Goal: Task Accomplishment & Management: Manage account settings

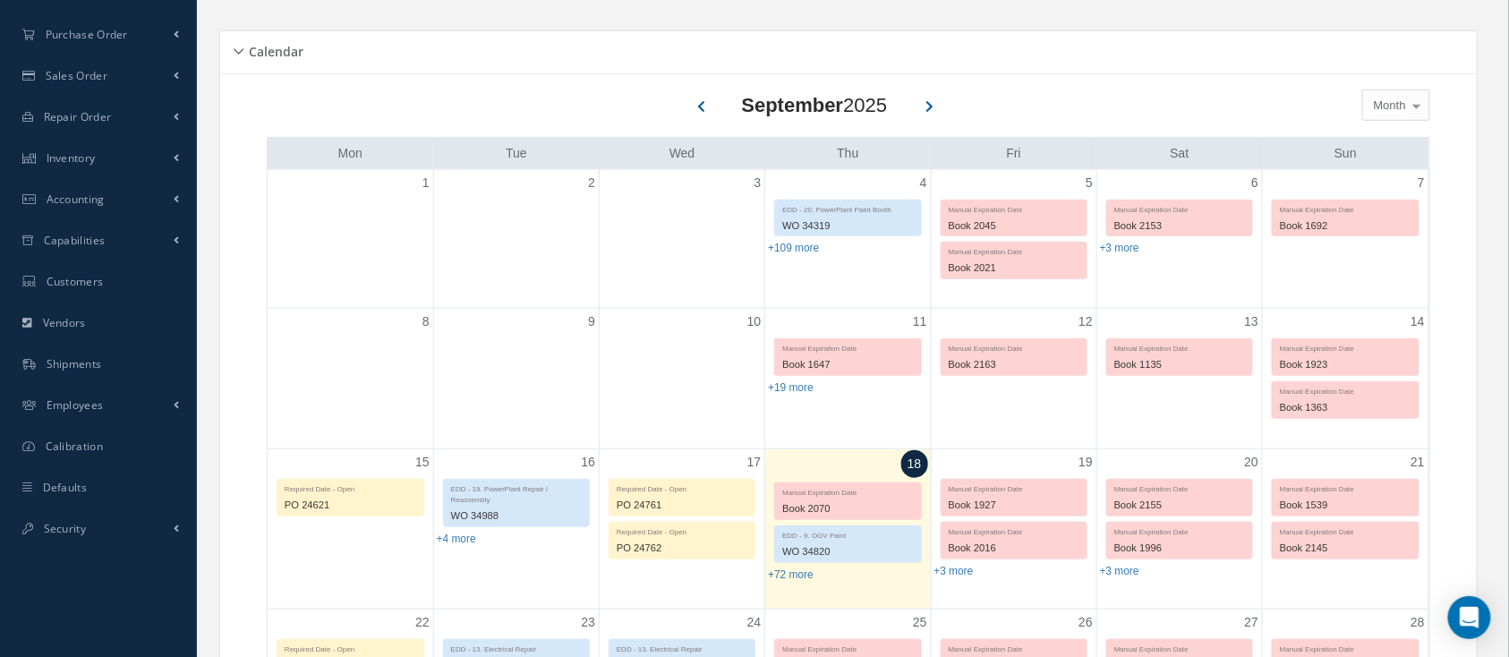
scroll to position [358, 0]
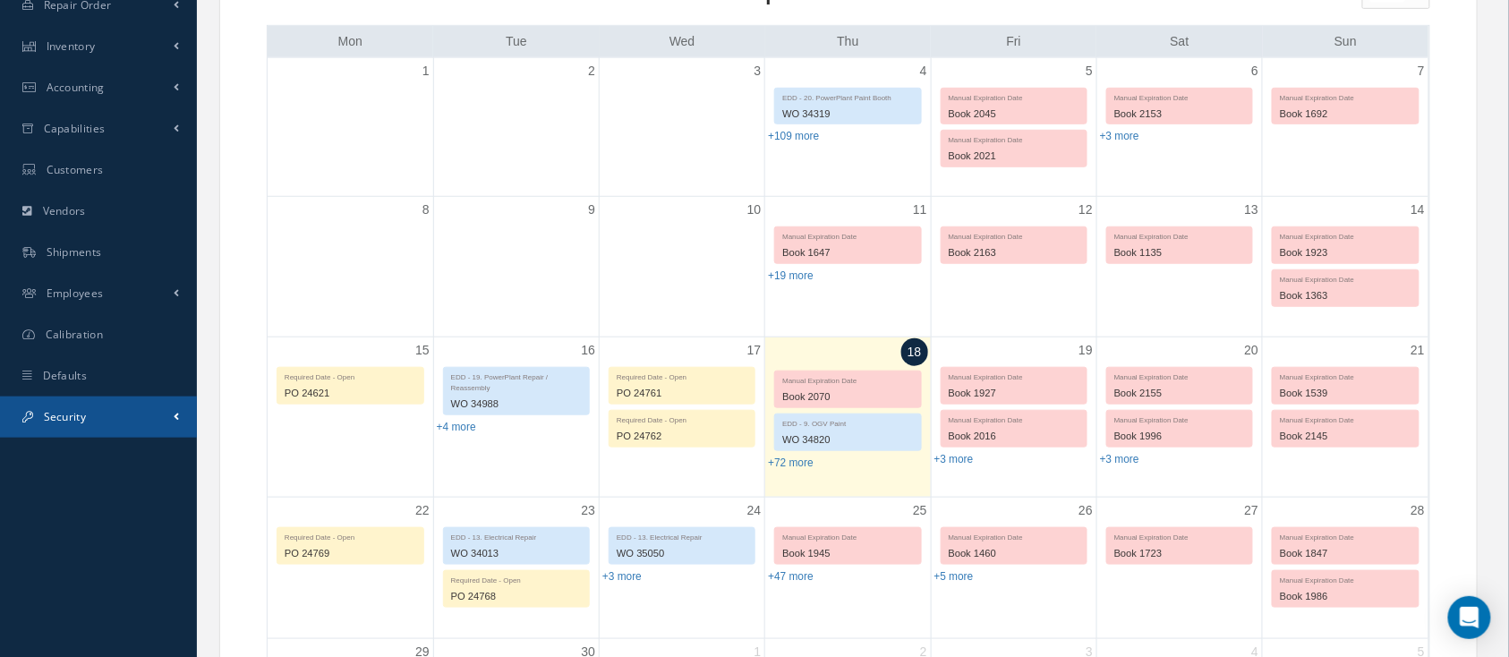
click at [82, 413] on span "Security" at bounding box center [65, 416] width 42 height 15
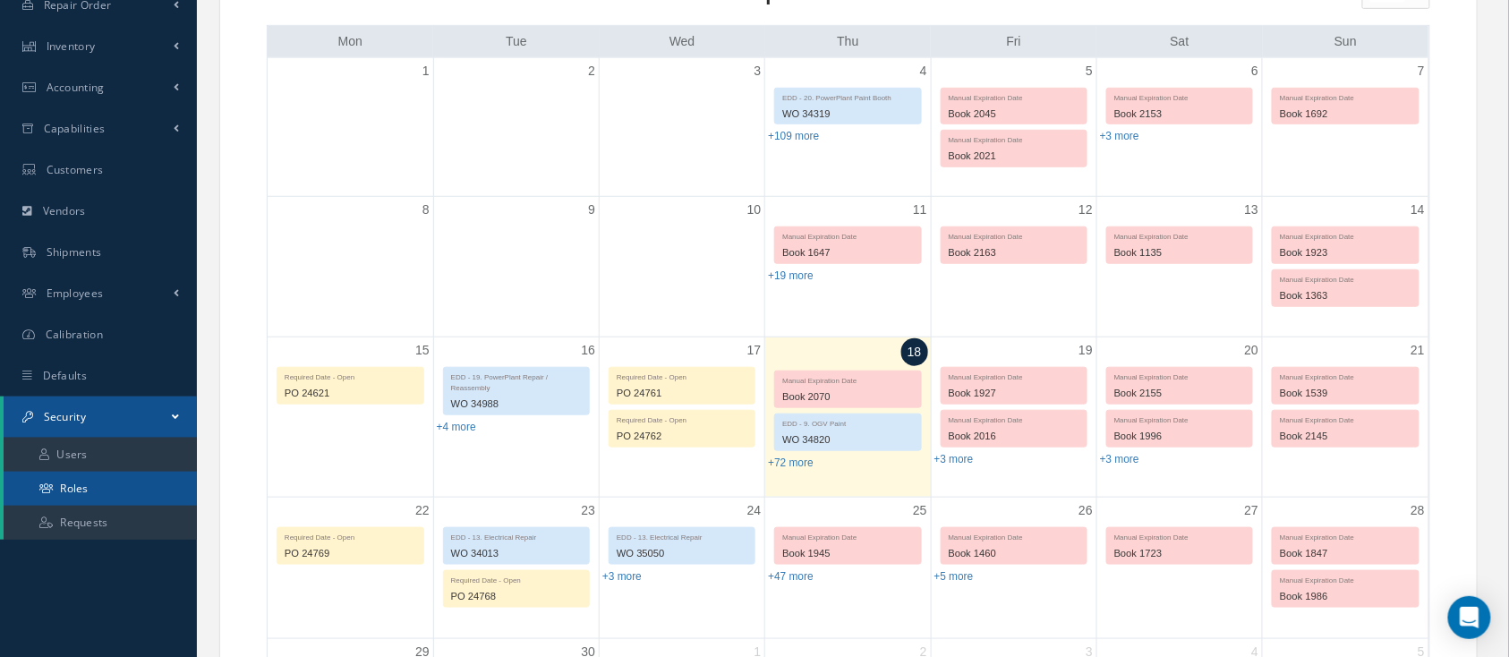
click at [90, 485] on link "Roles" at bounding box center [100, 489] width 193 height 34
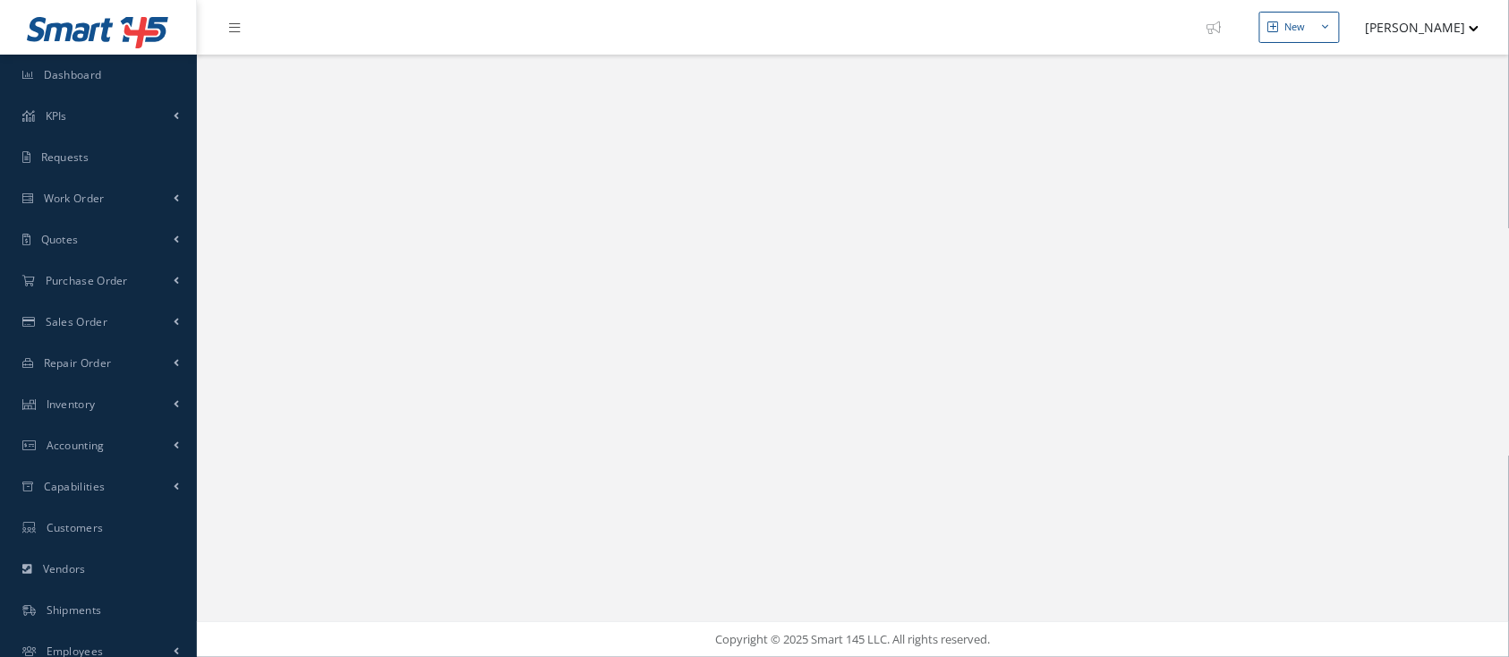
select select "25"
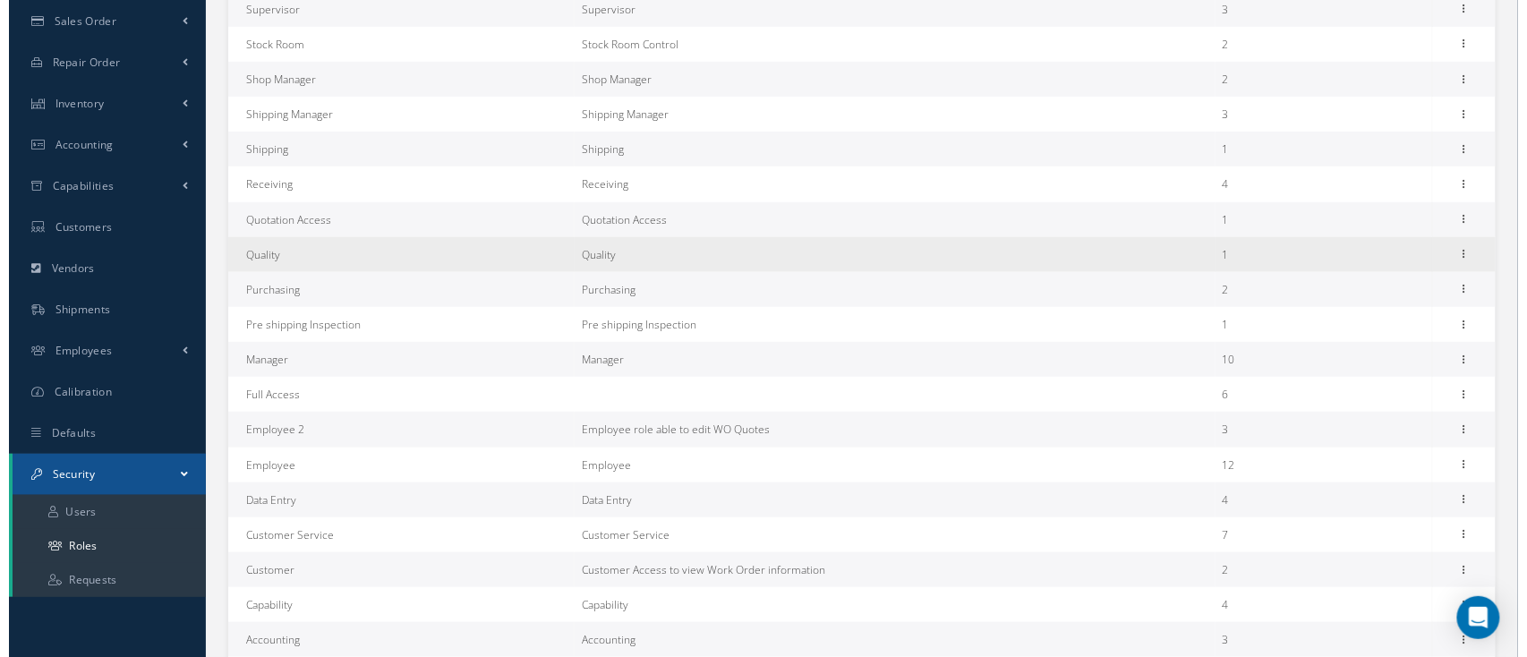
scroll to position [119, 0]
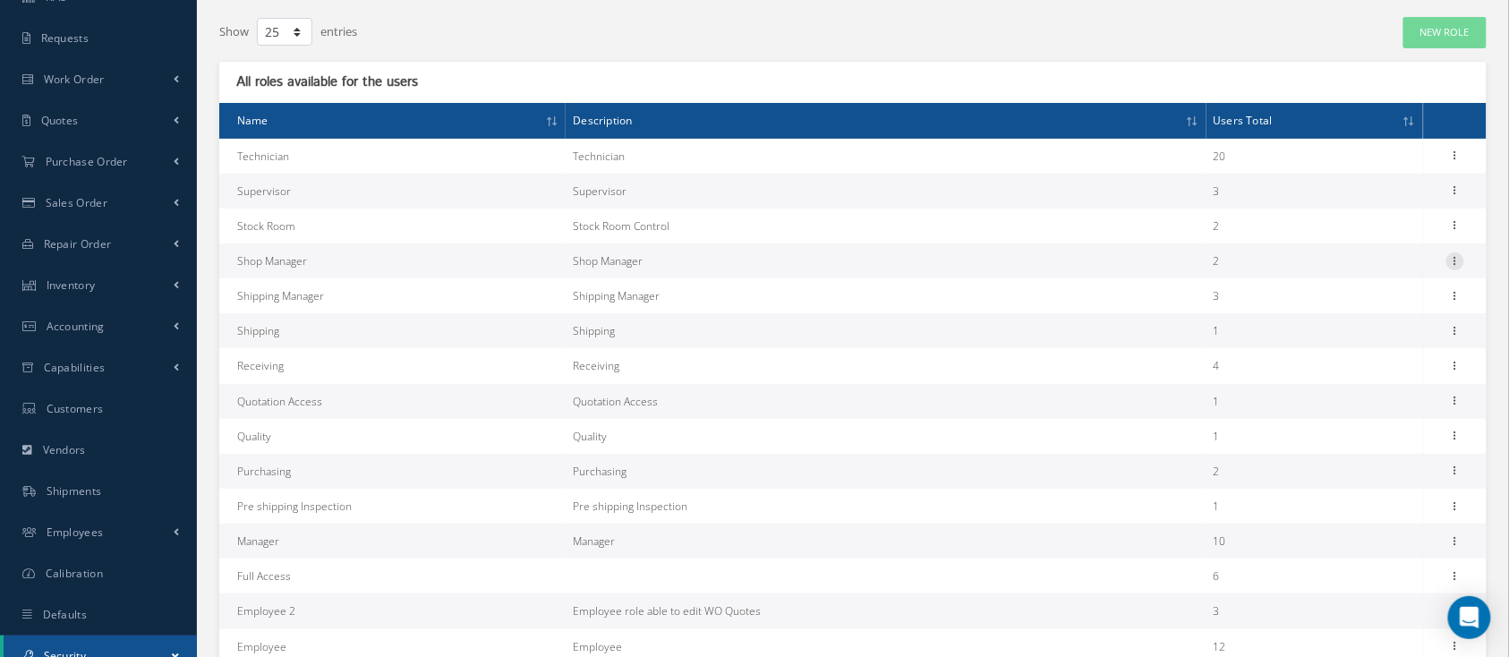
click at [1460, 258] on icon at bounding box center [1455, 259] width 18 height 14
click at [1390, 294] on link "Permissions" at bounding box center [1372, 295] width 141 height 23
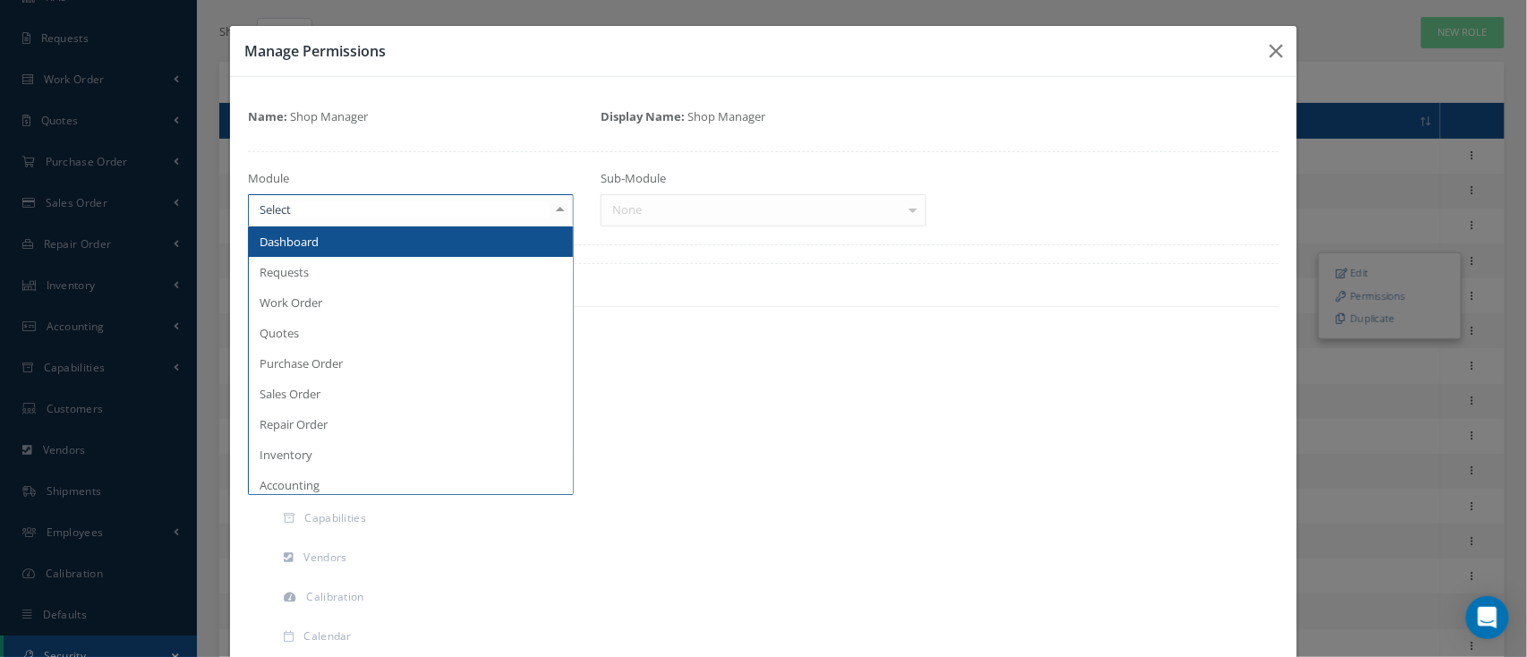
click at [562, 215] on div at bounding box center [560, 210] width 25 height 30
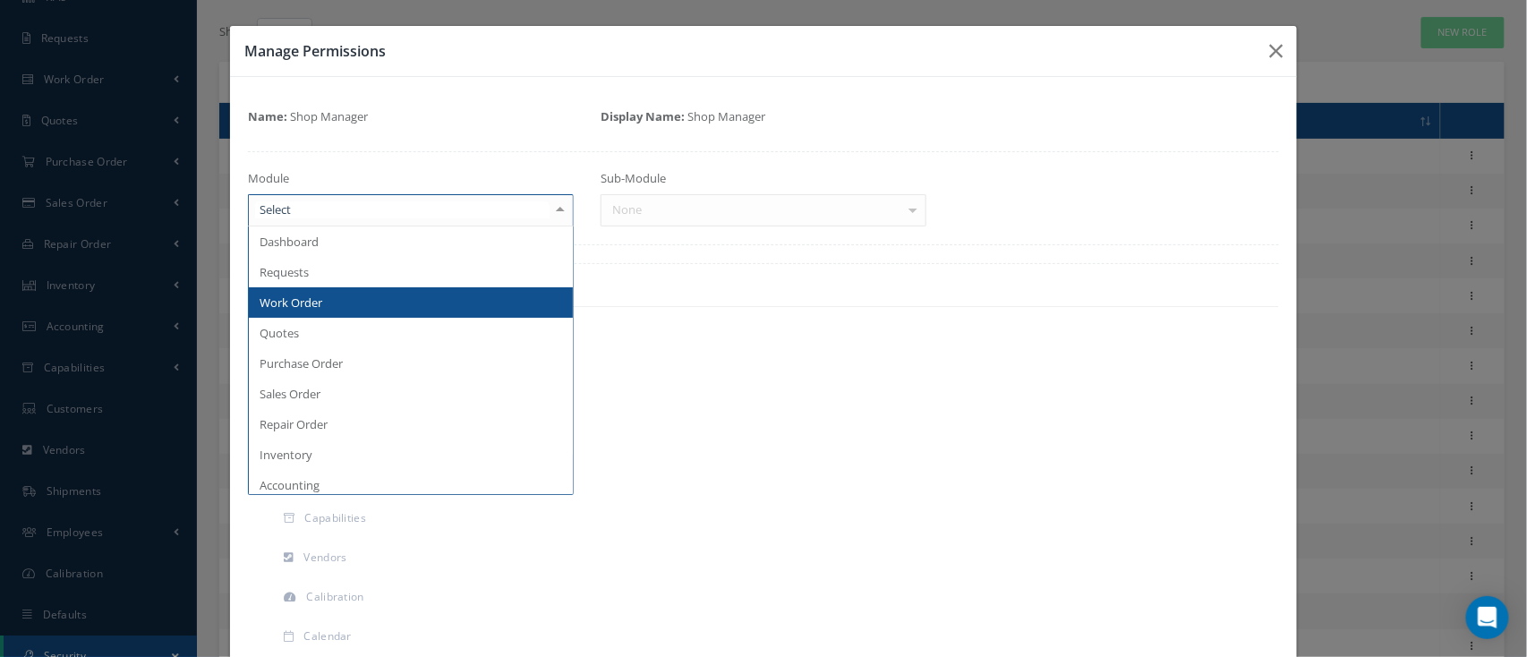
click at [347, 309] on span "Work Order" at bounding box center [411, 302] width 324 height 30
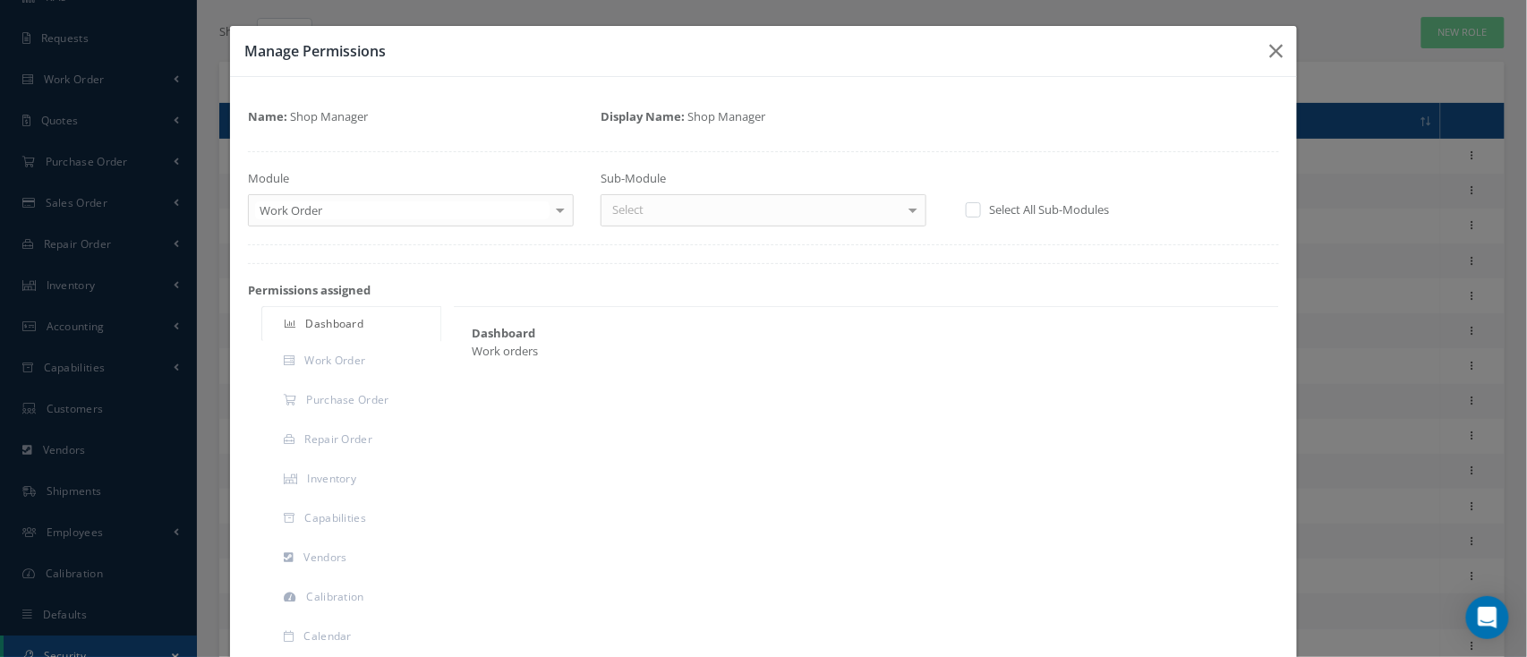
click at [910, 215] on div at bounding box center [912, 210] width 25 height 30
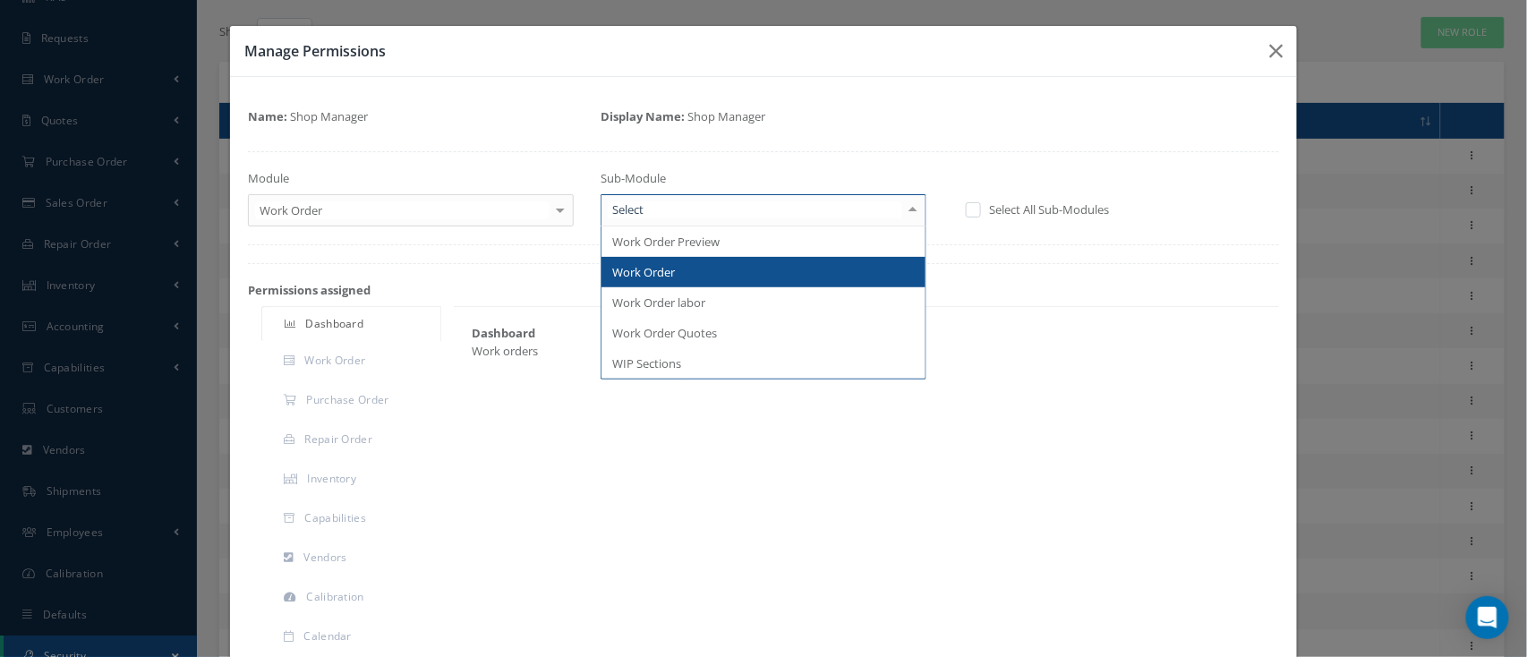
click at [713, 279] on span "Work Order" at bounding box center [764, 272] width 324 height 30
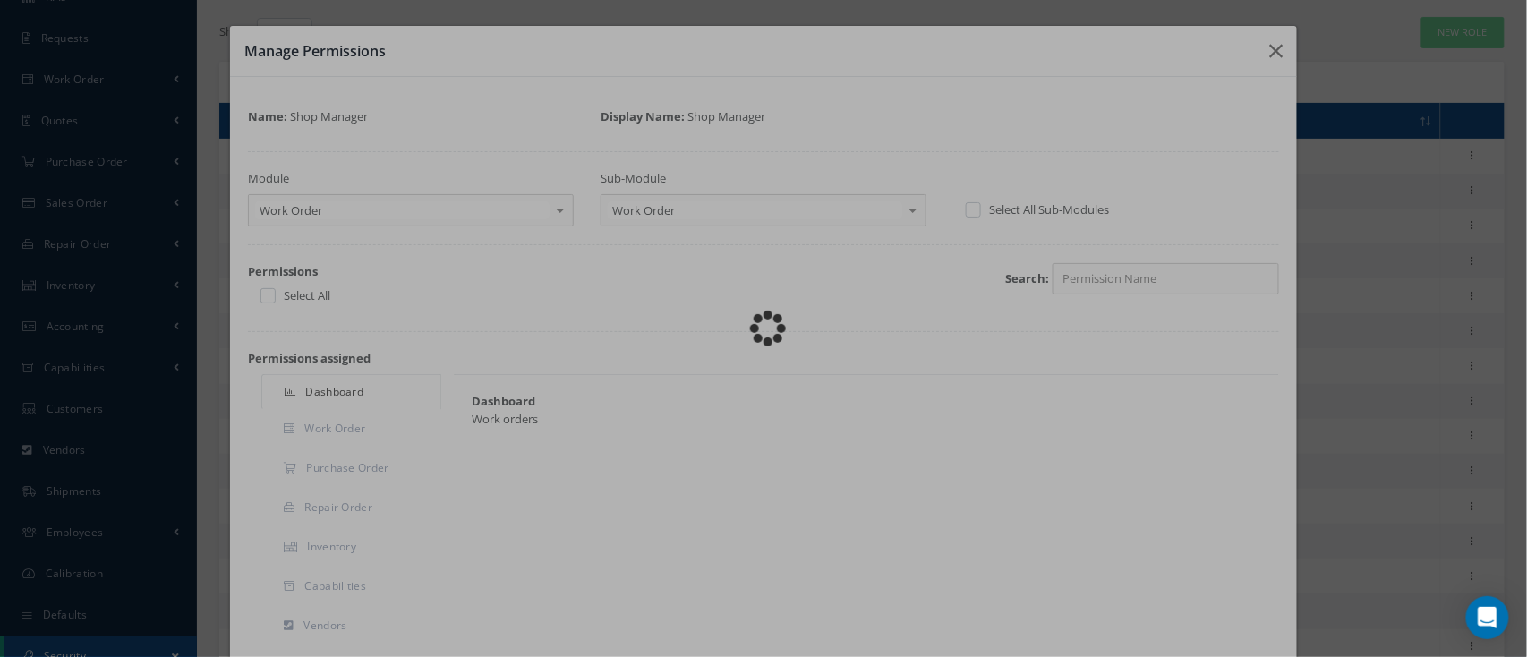
click at [764, 329] on div "Loading…" at bounding box center [764, 329] width 0 height 0
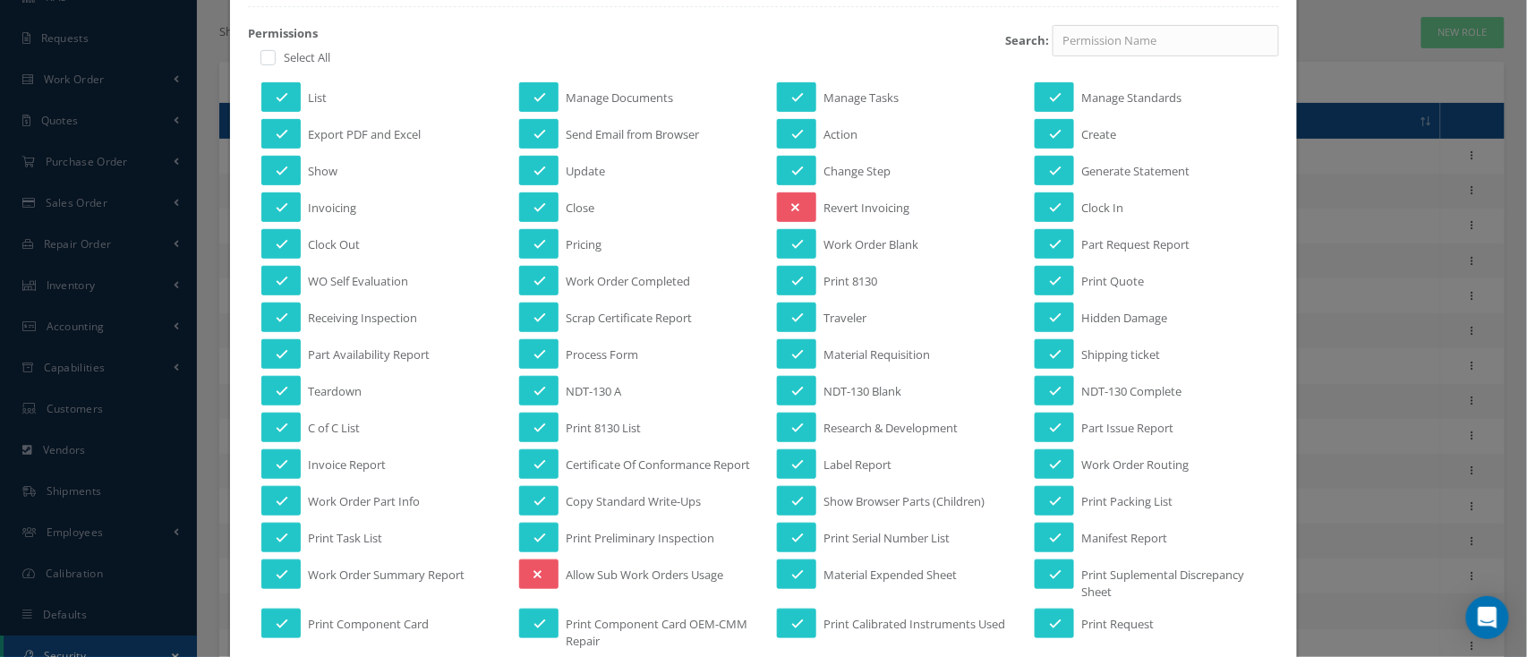
scroll to position [0, 0]
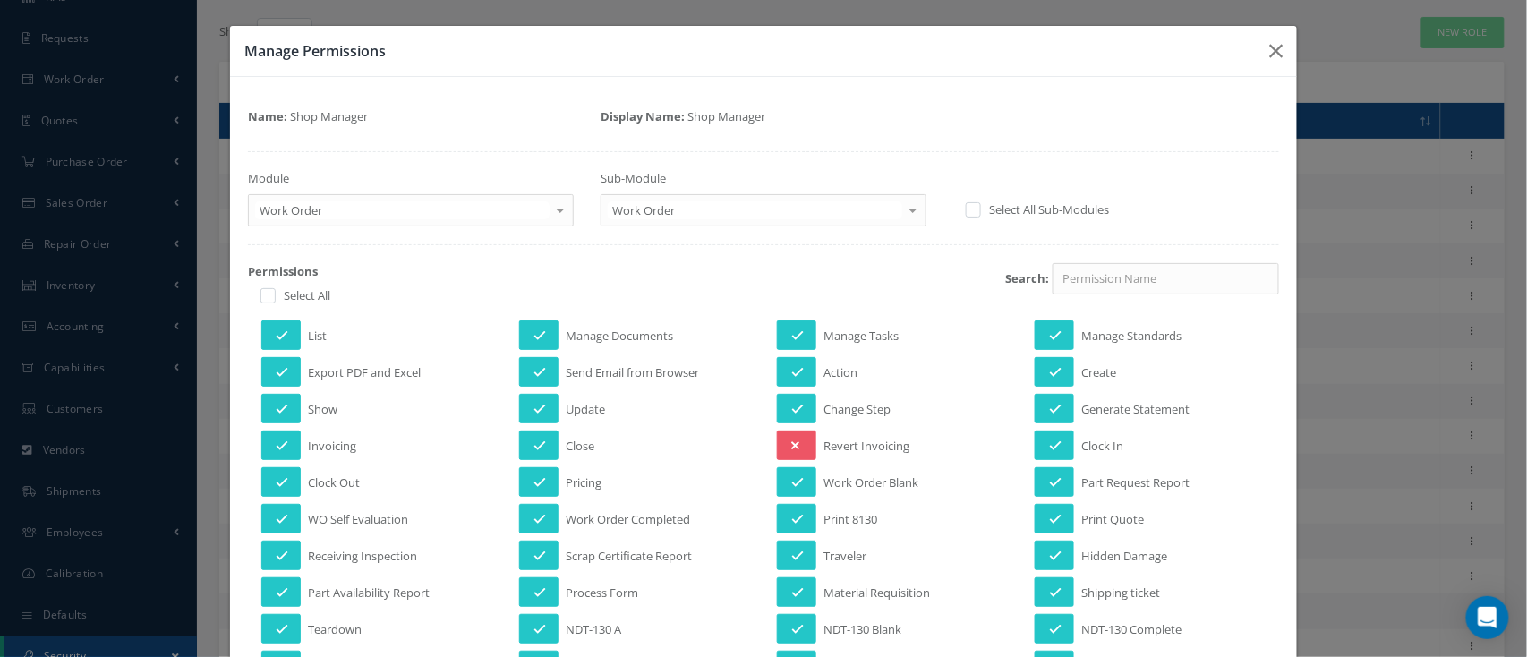
click at [900, 209] on div at bounding box center [912, 210] width 25 height 30
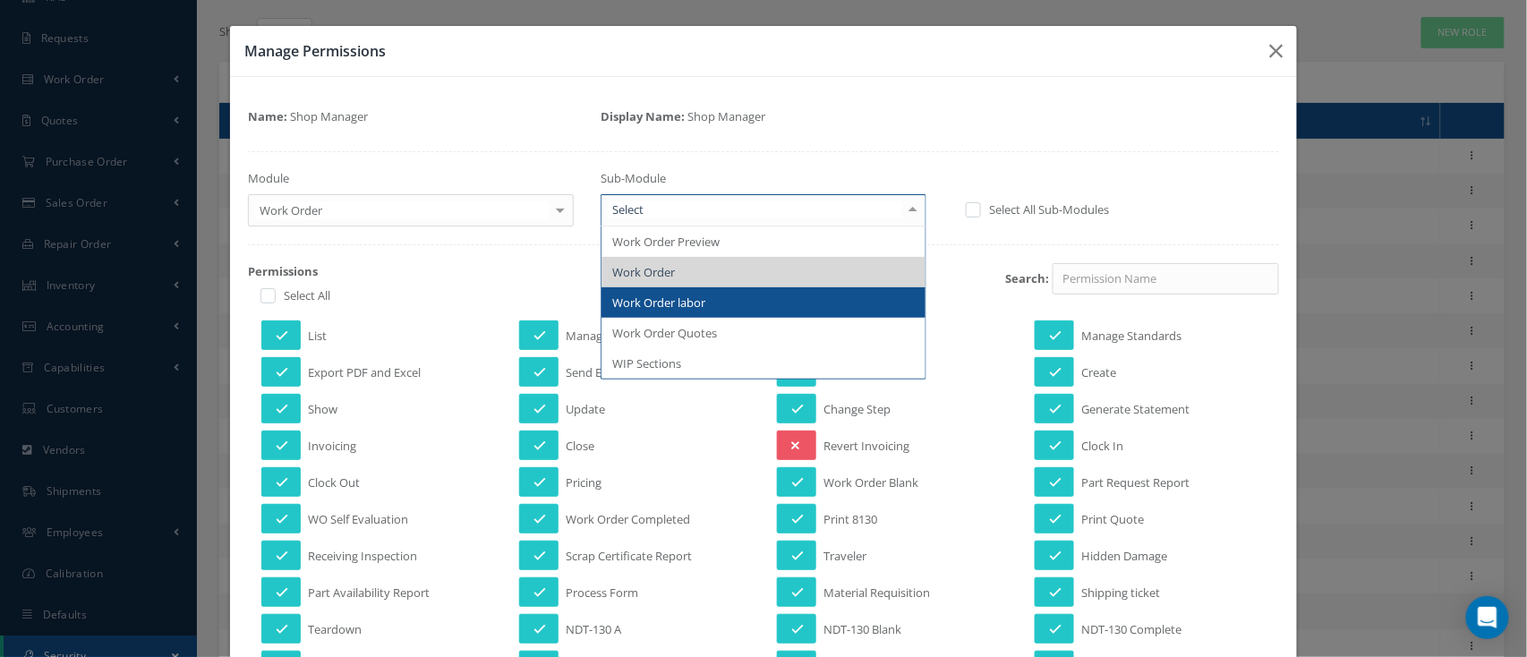
click at [780, 300] on span "Work Order labor" at bounding box center [764, 302] width 324 height 30
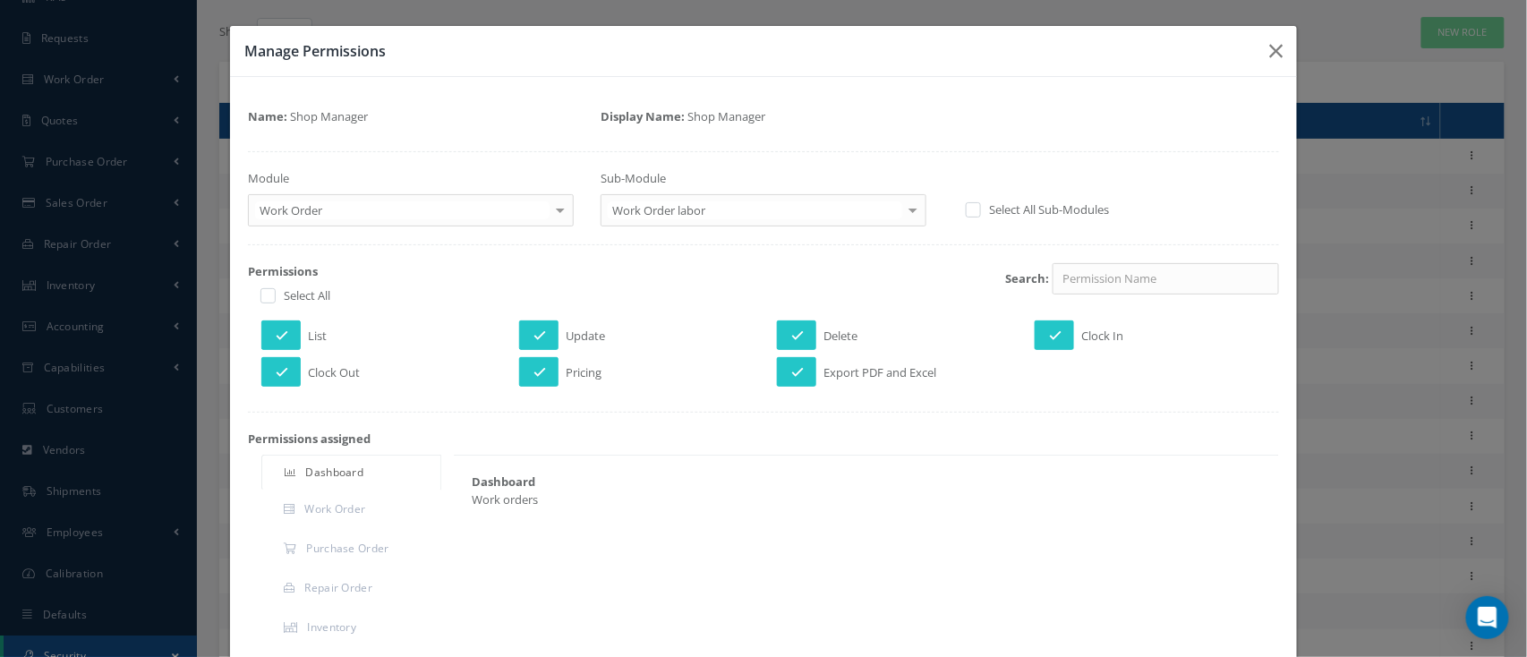
click at [900, 208] on div at bounding box center [912, 210] width 25 height 30
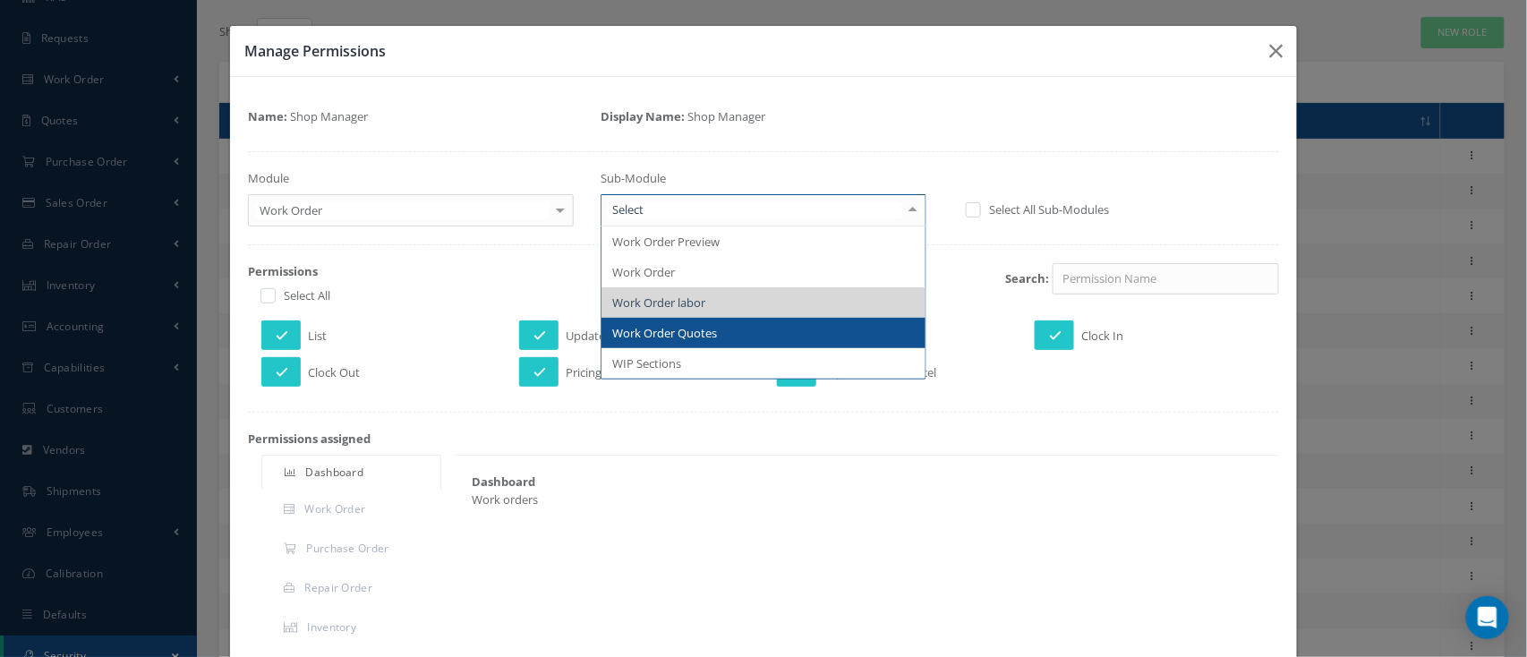
click at [761, 329] on span "Work Order Quotes" at bounding box center [764, 333] width 324 height 30
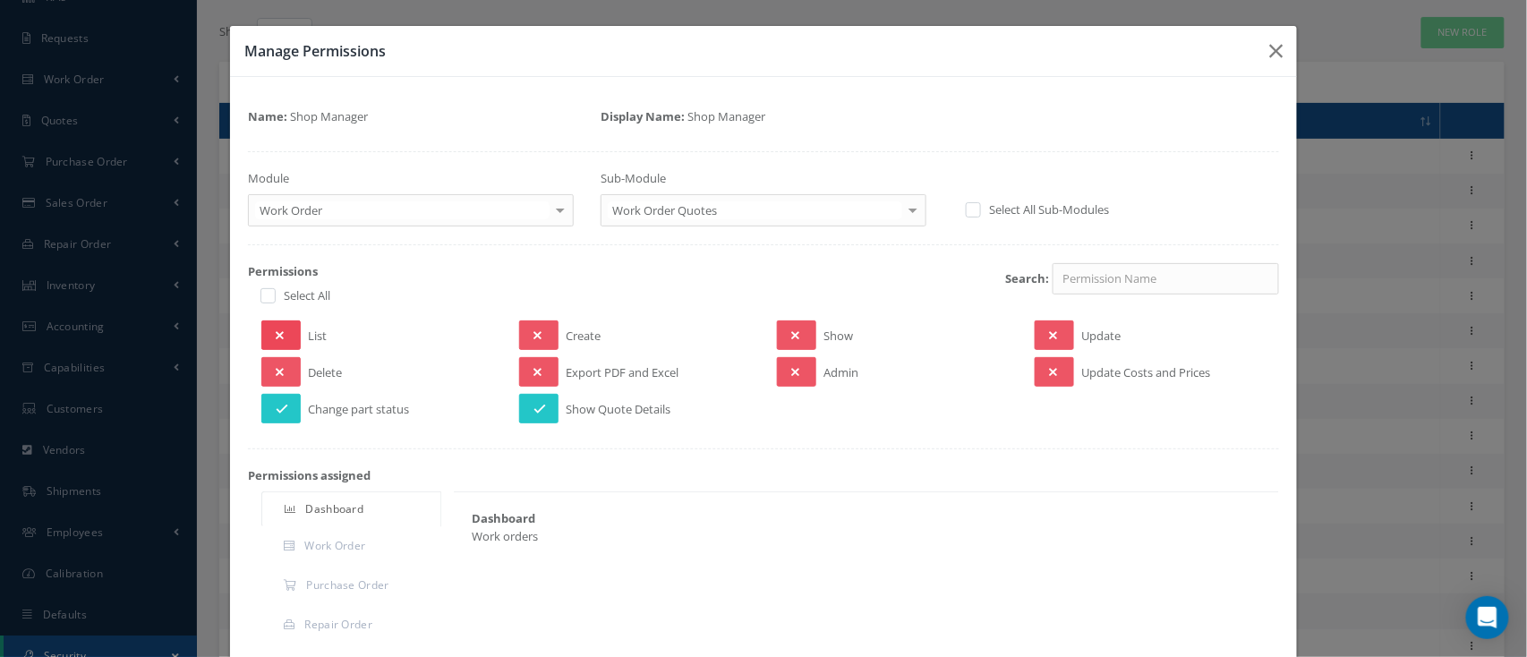
click at [296, 337] on button at bounding box center [280, 335] width 39 height 30
click at [529, 378] on button at bounding box center [538, 372] width 39 height 30
click at [777, 333] on button at bounding box center [796, 335] width 39 height 30
click at [1050, 335] on button at bounding box center [1054, 335] width 39 height 30
click at [907, 215] on div at bounding box center [912, 210] width 25 height 30
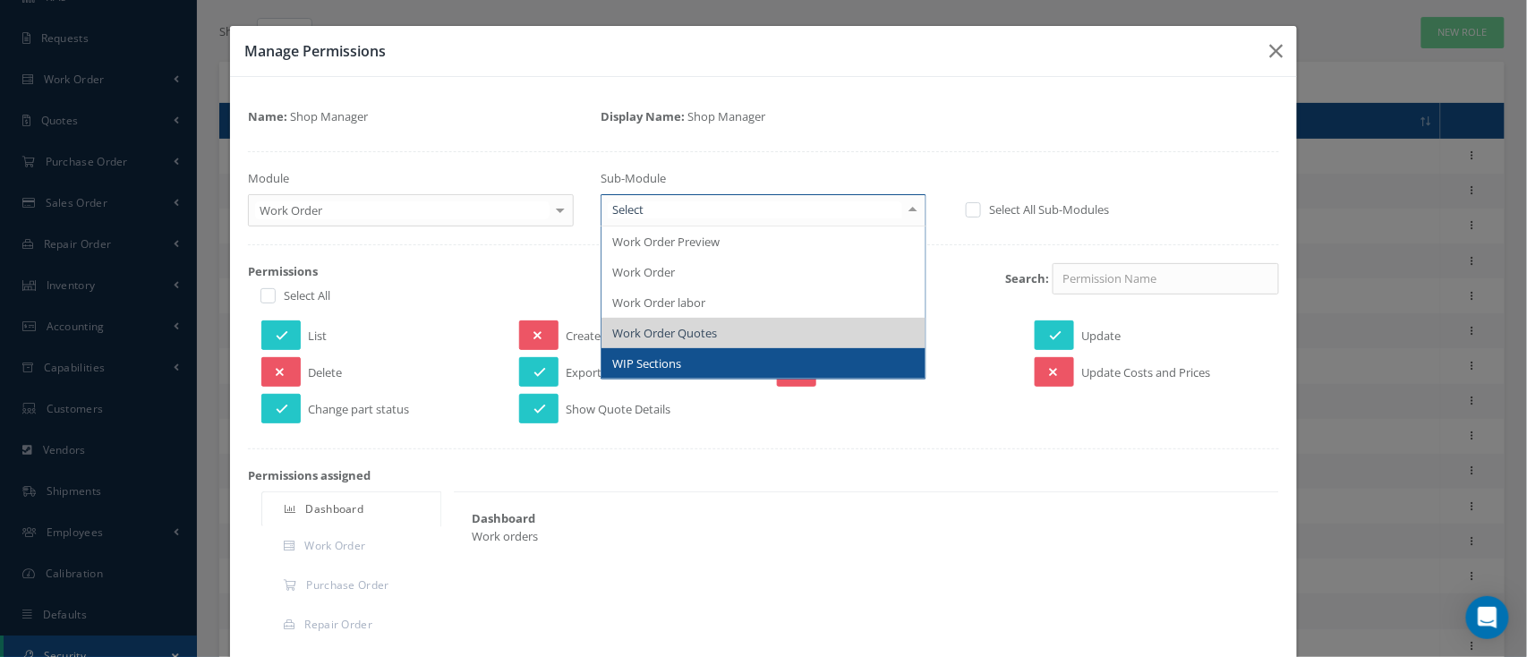
click at [781, 363] on span "WIP Sections" at bounding box center [764, 363] width 324 height 30
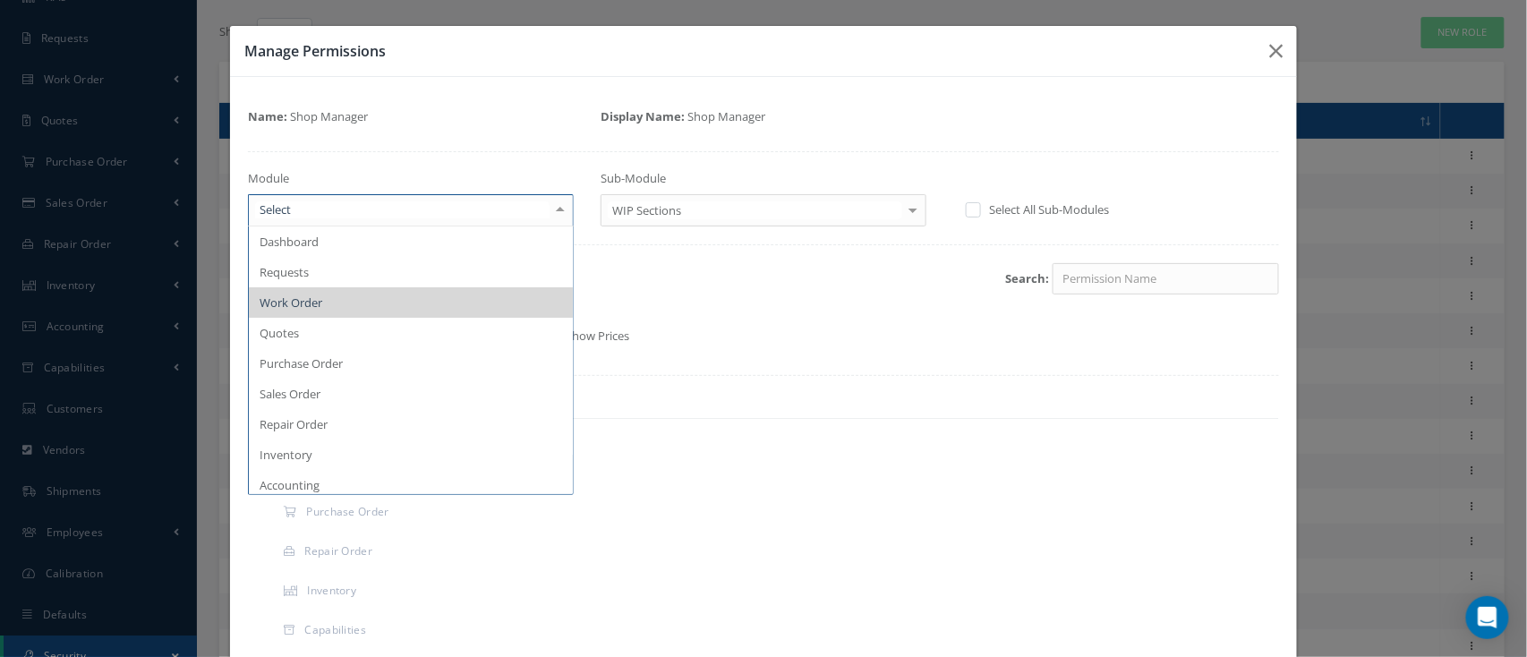
click at [562, 207] on div at bounding box center [560, 210] width 25 height 30
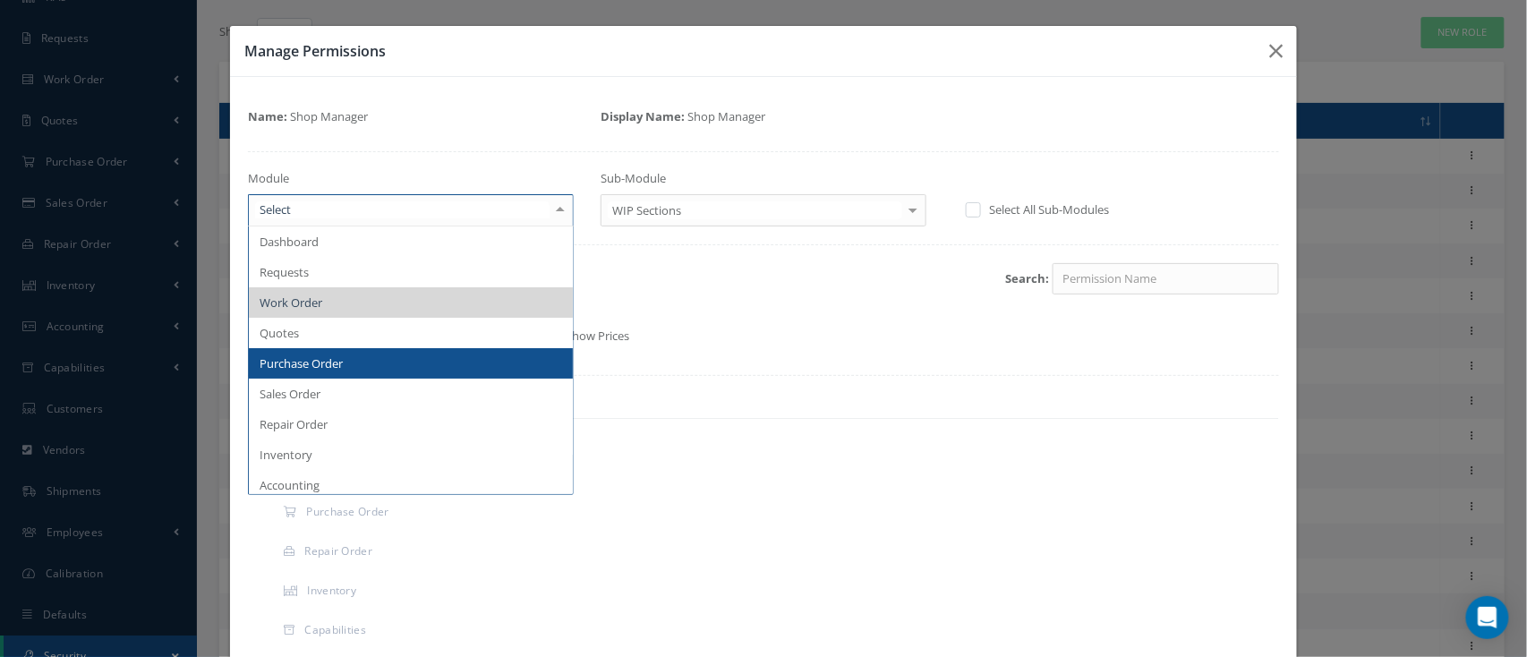
scroll to position [119, 0]
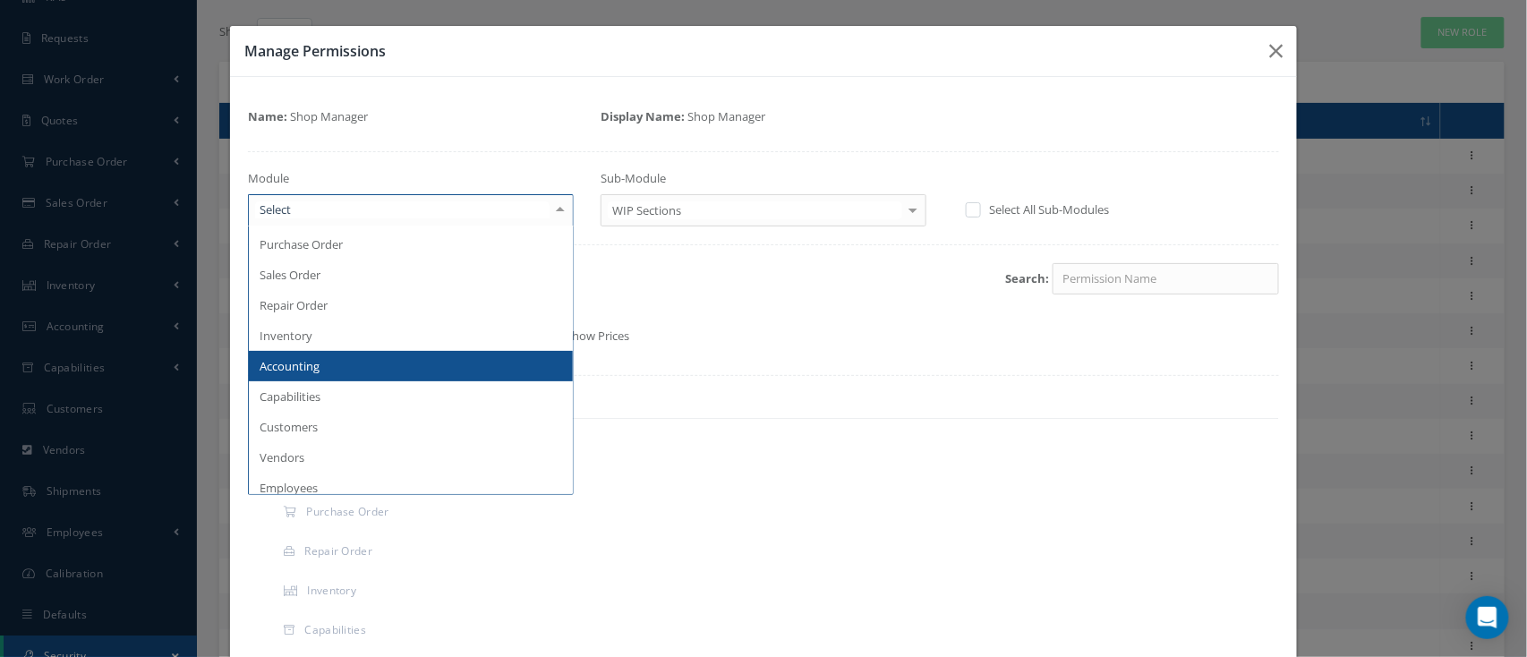
click at [696, 311] on div "Search:" at bounding box center [939, 288] width 705 height 50
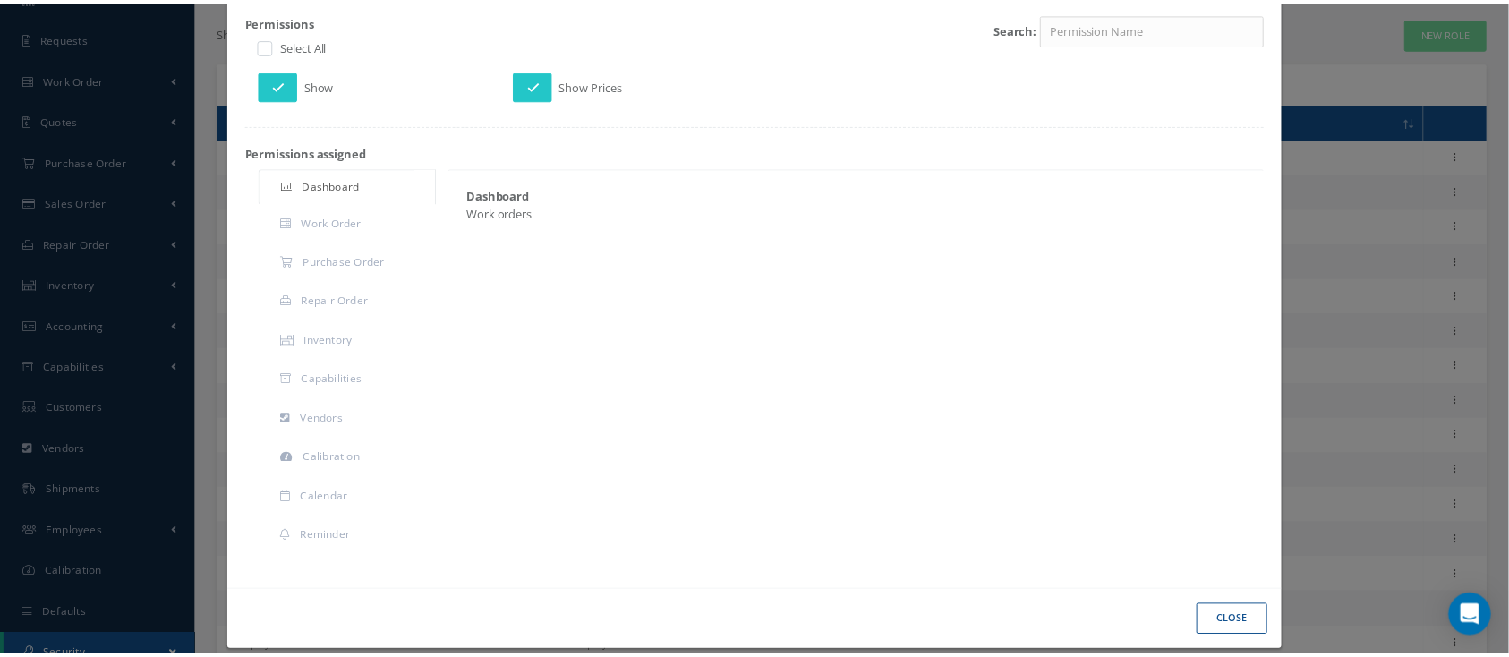
scroll to position [269, 0]
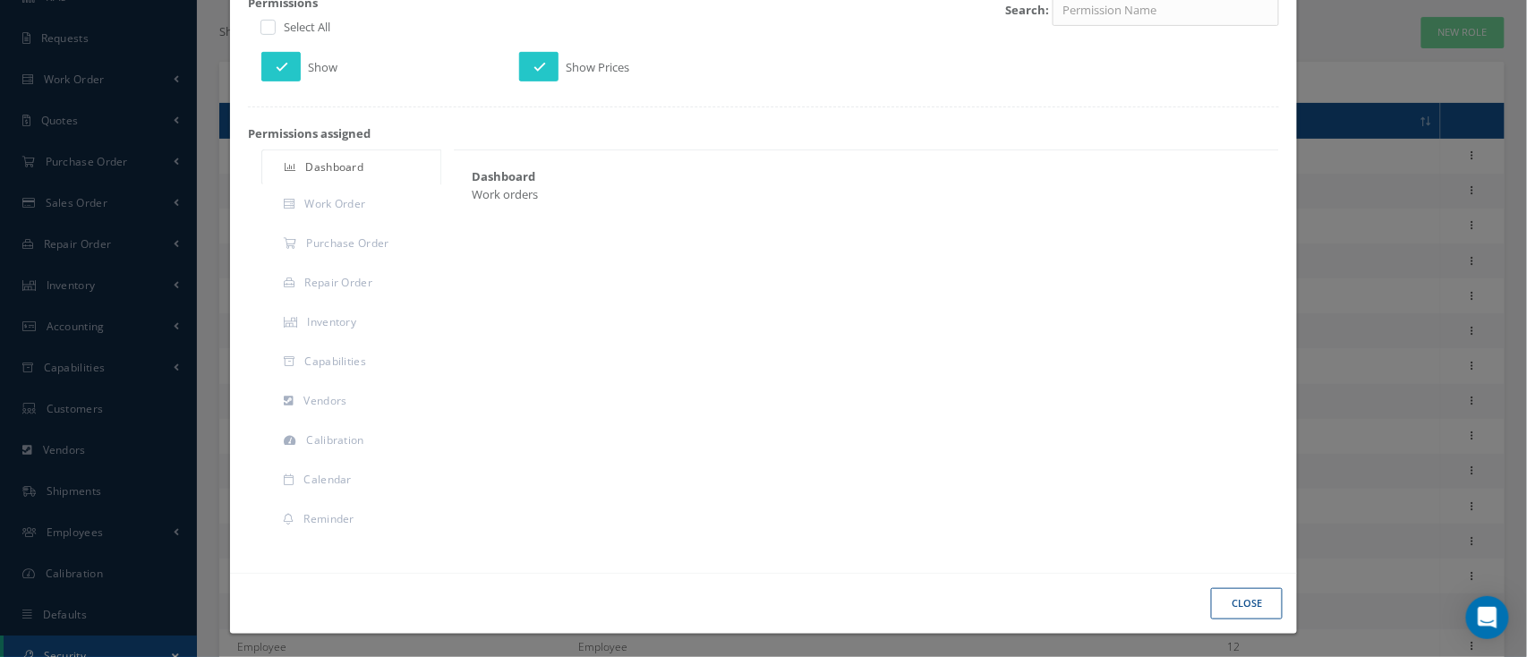
click at [584, 472] on div "Dashboard Work Order Purchase Order Repair Order Inventory Capabilities Vendors…" at bounding box center [764, 345] width 1058 height 392
click at [1223, 599] on button "Close" at bounding box center [1247, 603] width 72 height 31
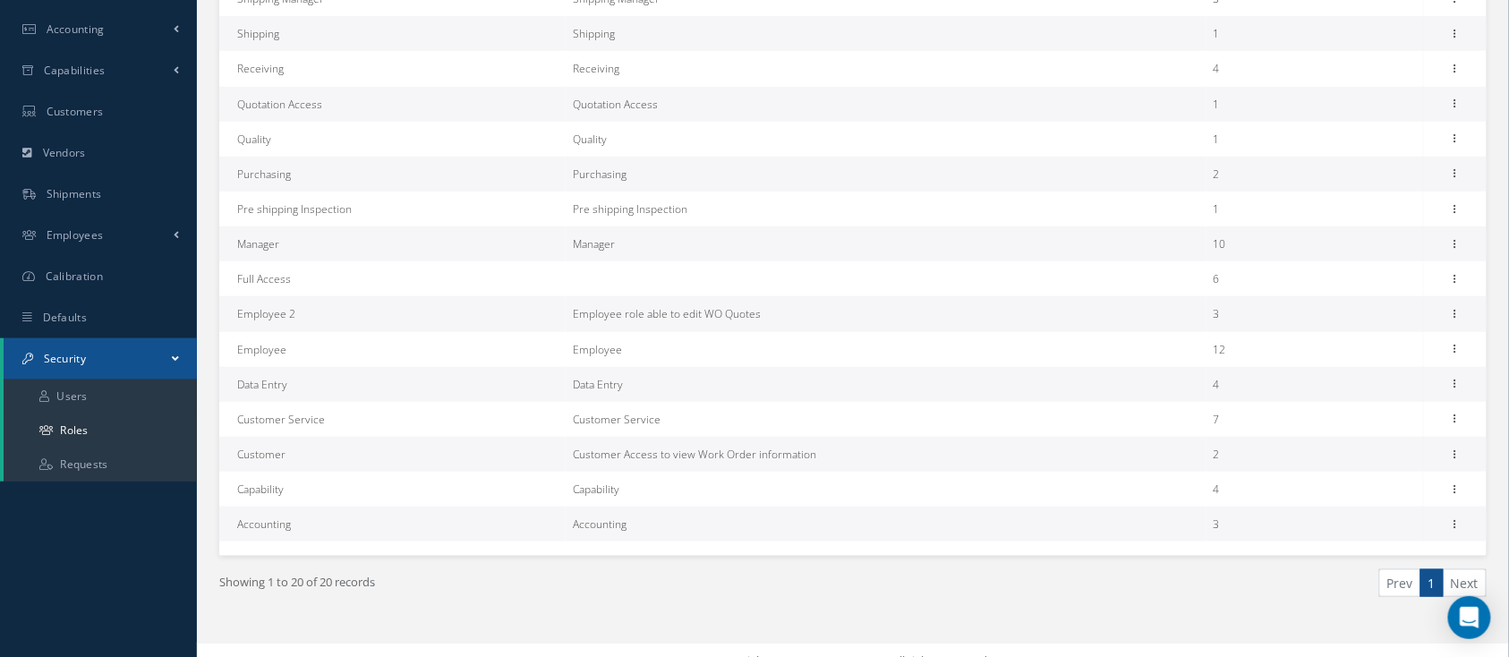
scroll to position [437, 0]
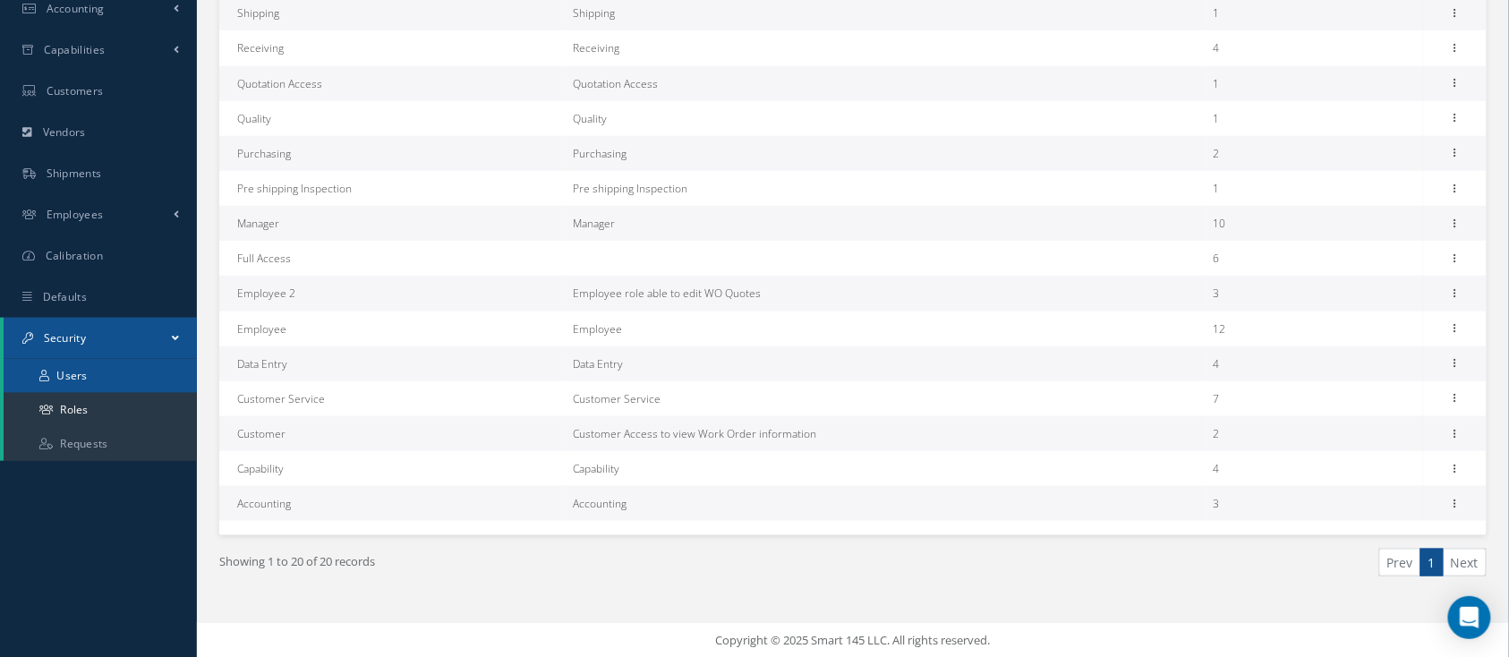
click at [107, 372] on link "Users" at bounding box center [100, 376] width 193 height 34
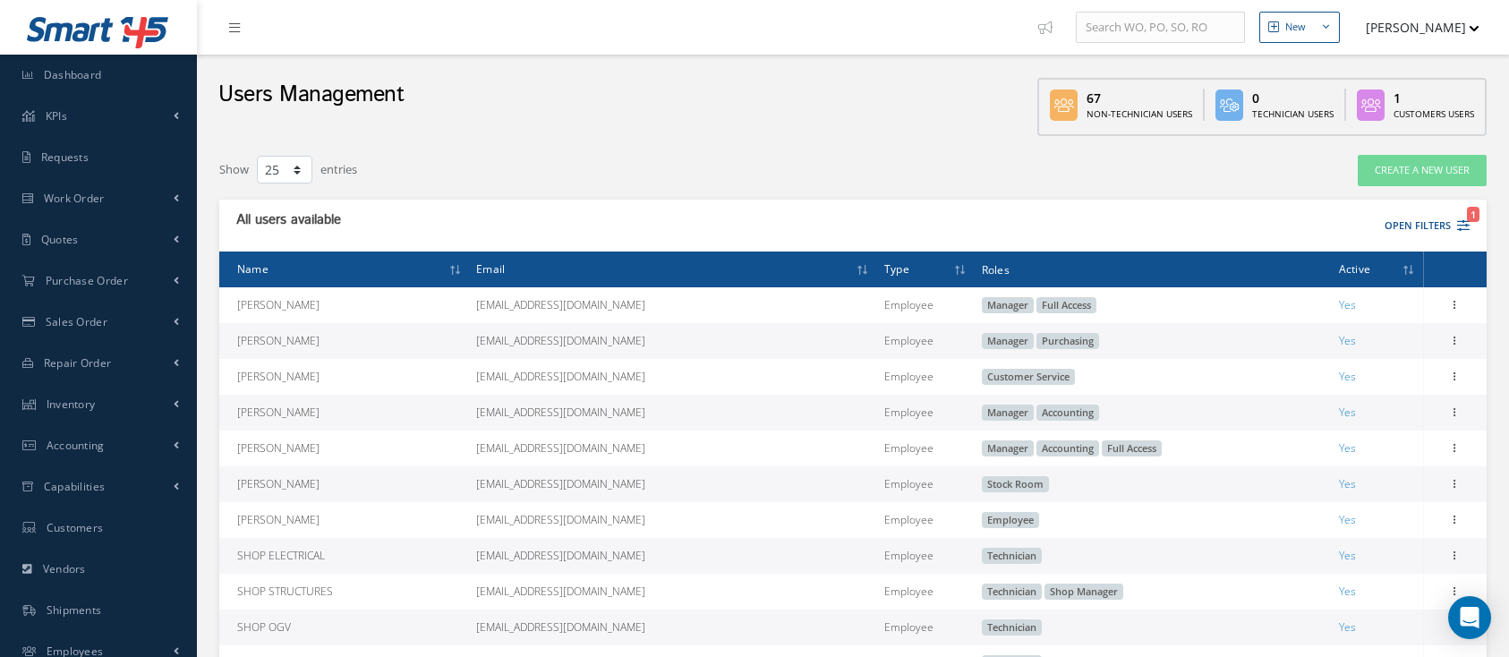
select select "25"
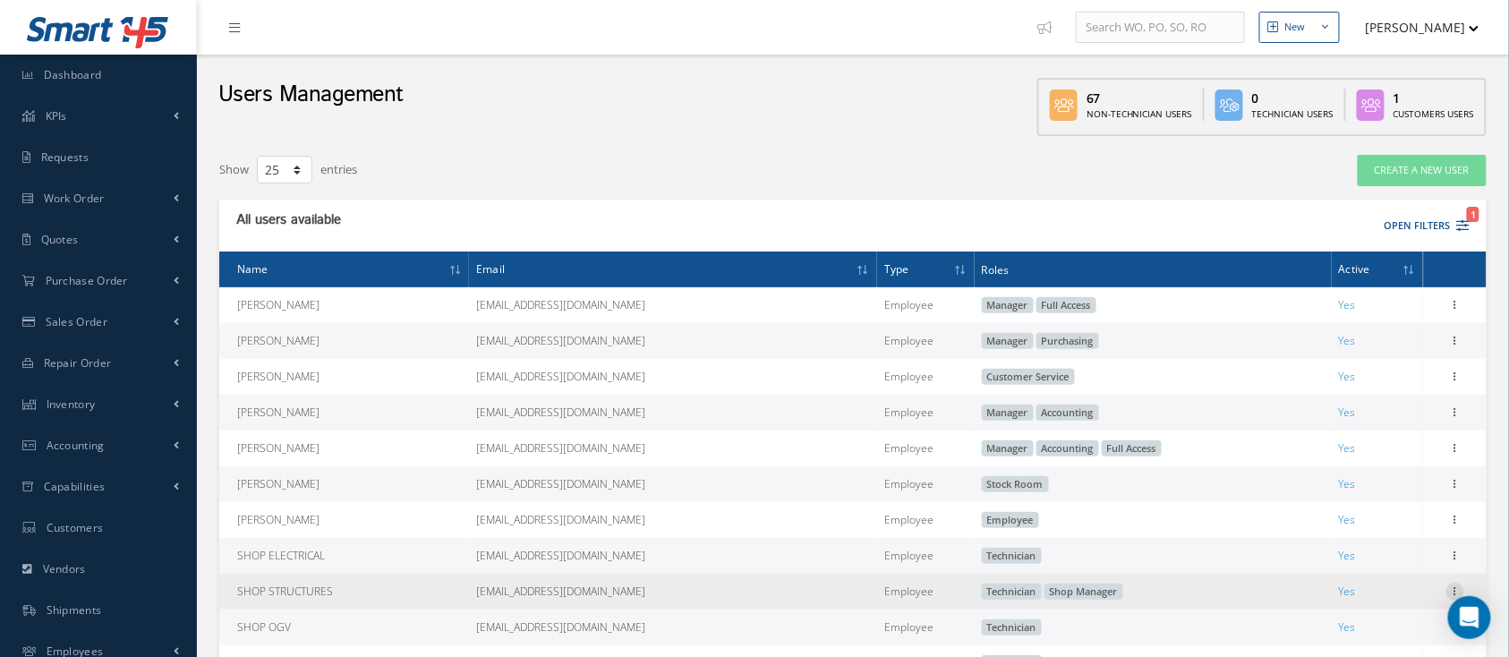
click at [1458, 587] on icon at bounding box center [1455, 590] width 18 height 14
click at [1335, 605] on link "Edit" at bounding box center [1372, 603] width 141 height 23
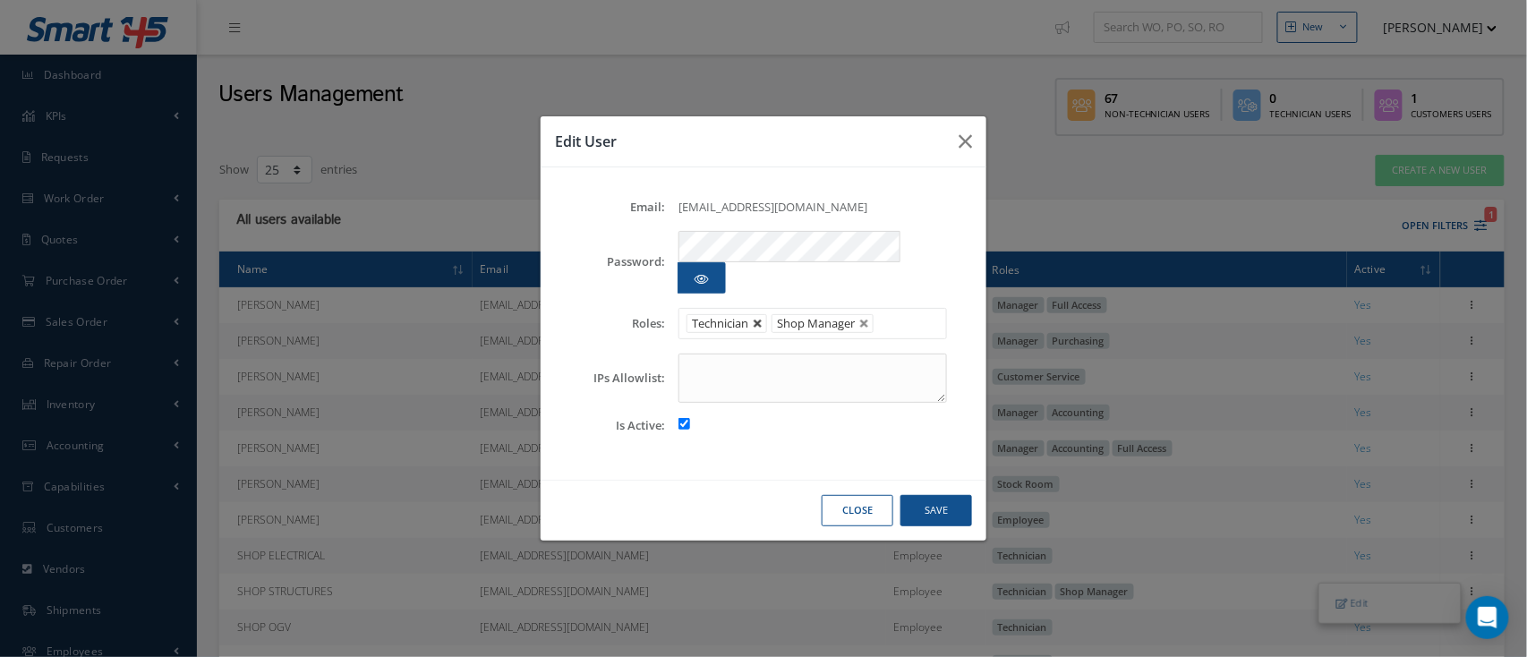
click at [762, 319] on link at bounding box center [758, 324] width 11 height 11
click at [938, 495] on button "Save" at bounding box center [936, 510] width 72 height 31
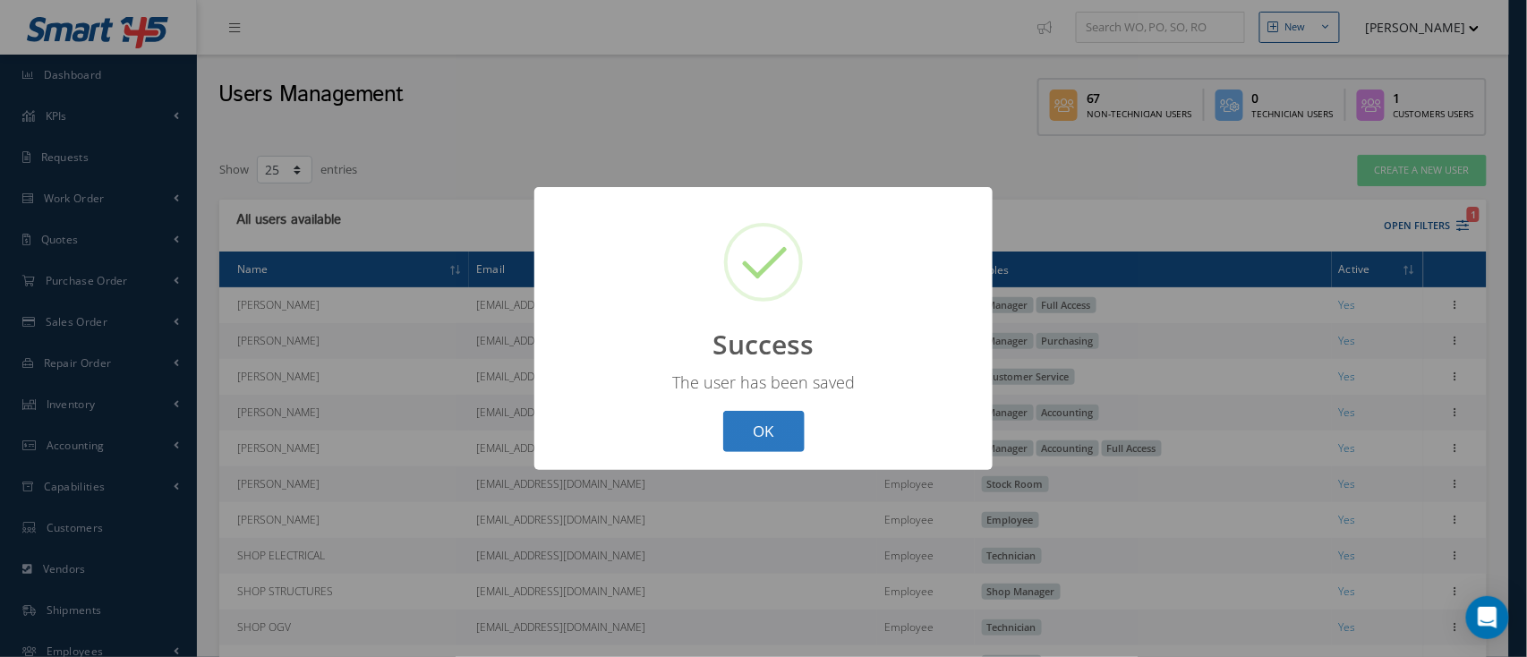
click at [791, 425] on button "OK" at bounding box center [763, 432] width 81 height 42
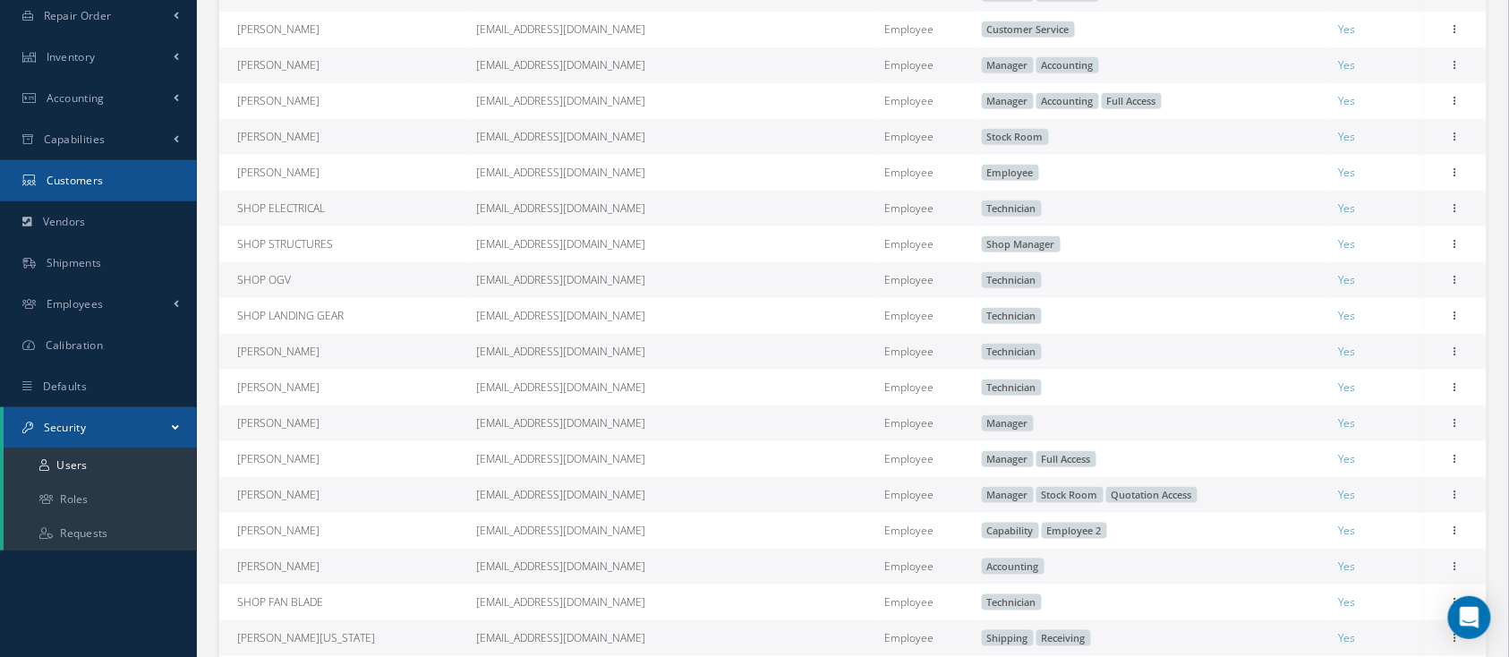
scroll to position [358, 0]
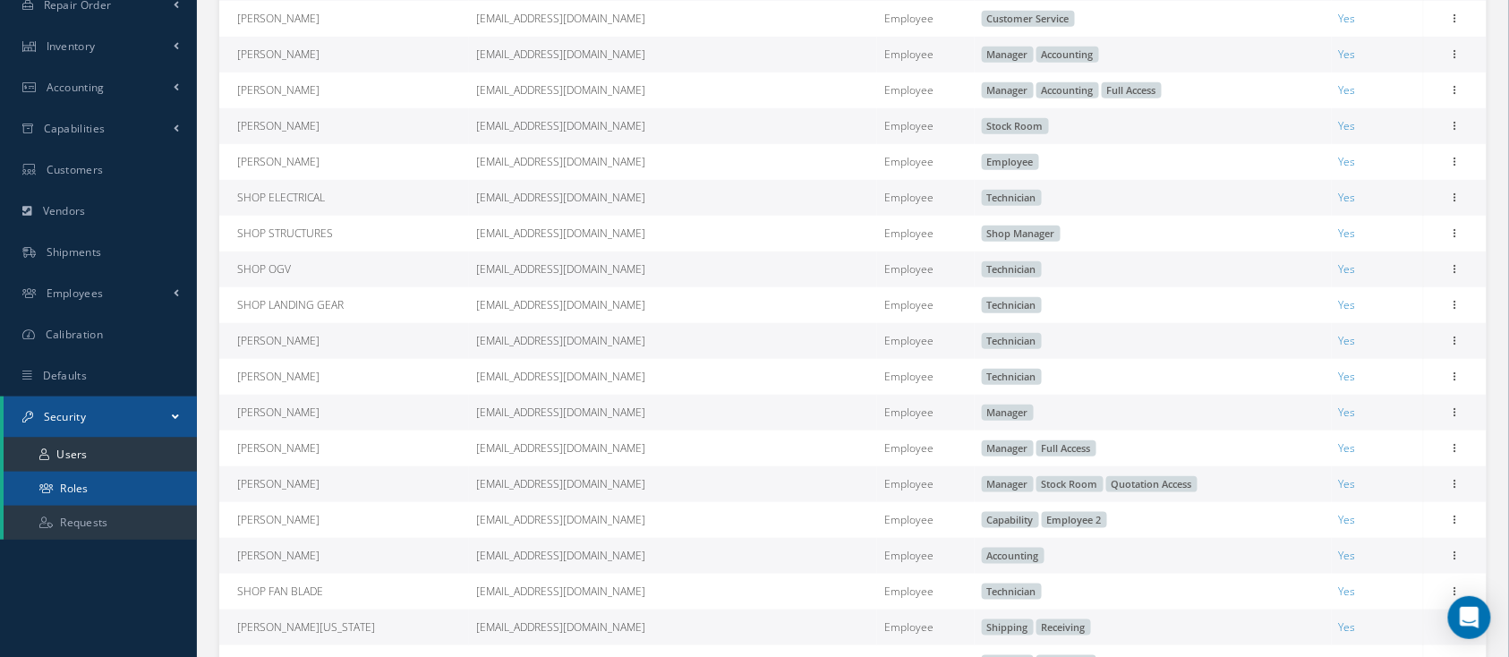
click at [81, 491] on link "Roles" at bounding box center [100, 489] width 193 height 34
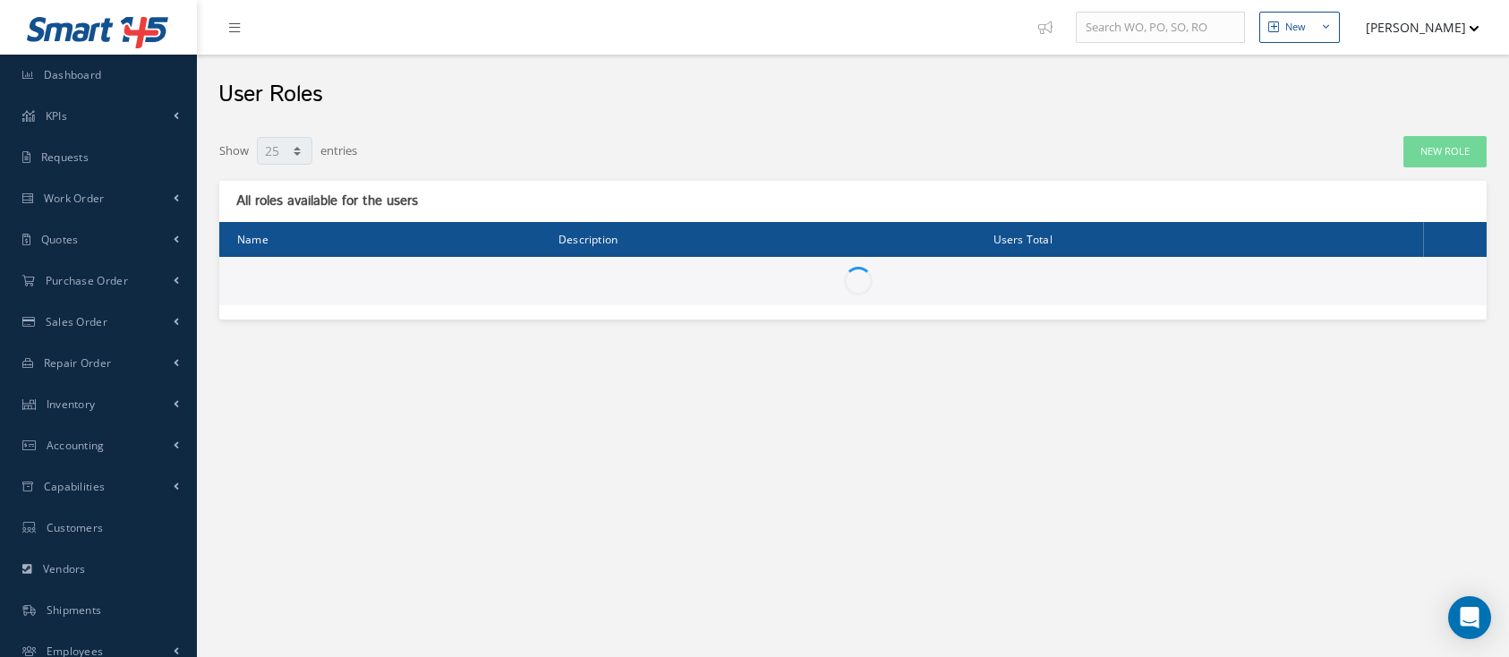
select select "25"
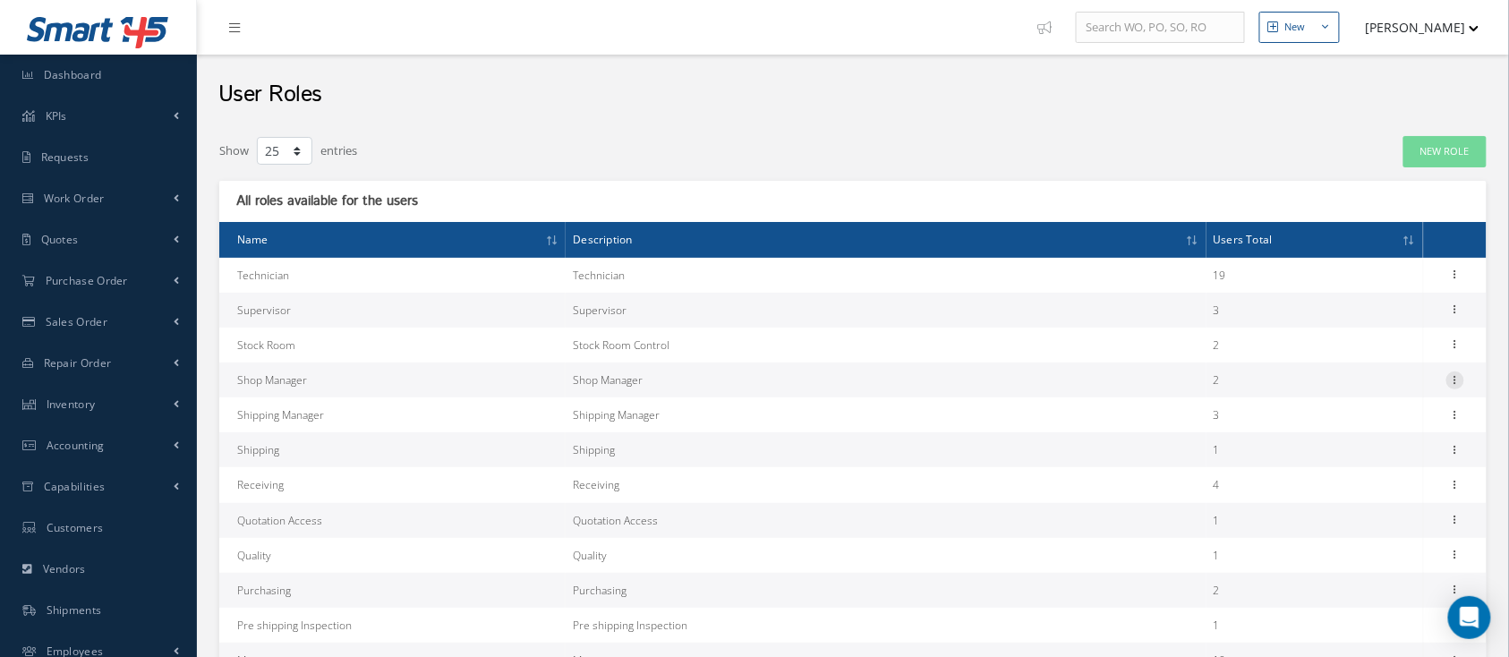
click at [1452, 379] on icon at bounding box center [1455, 378] width 18 height 14
click at [1380, 420] on link "Permissions" at bounding box center [1372, 414] width 141 height 23
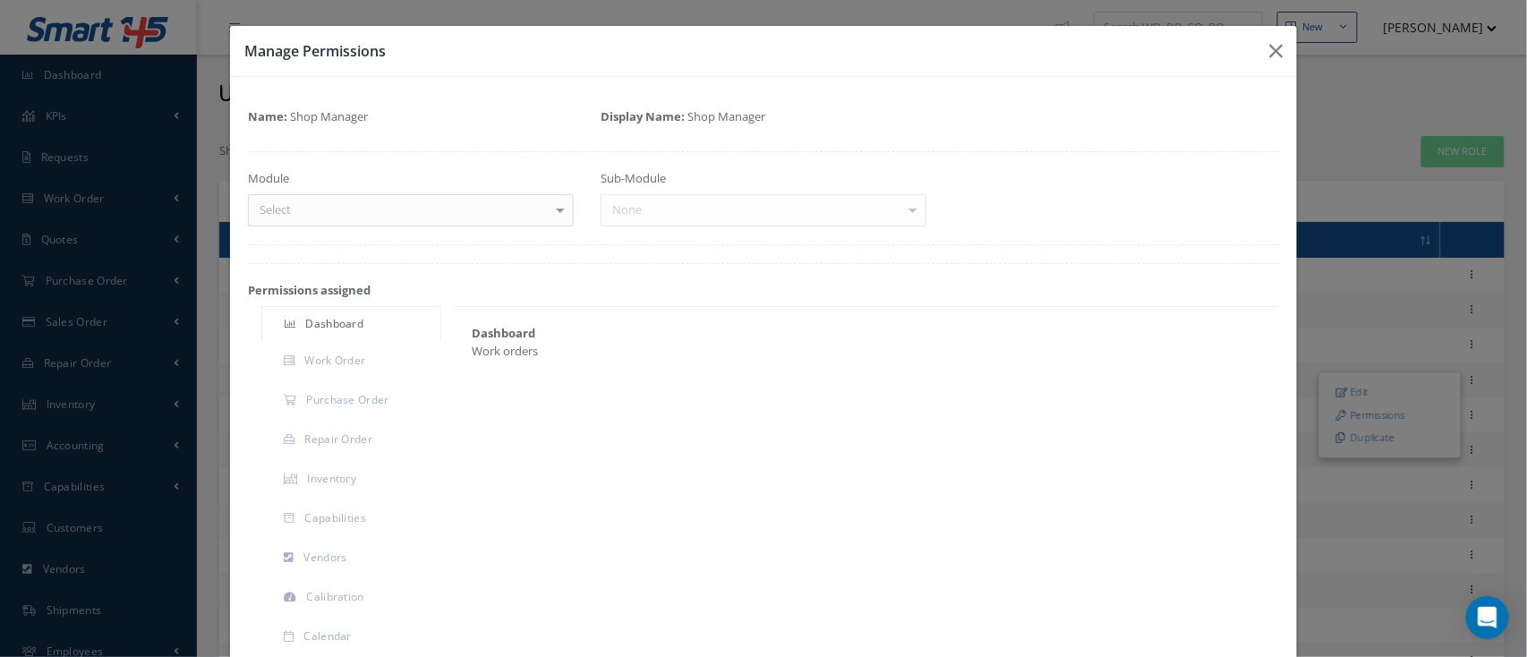
click at [561, 212] on div at bounding box center [560, 210] width 25 height 30
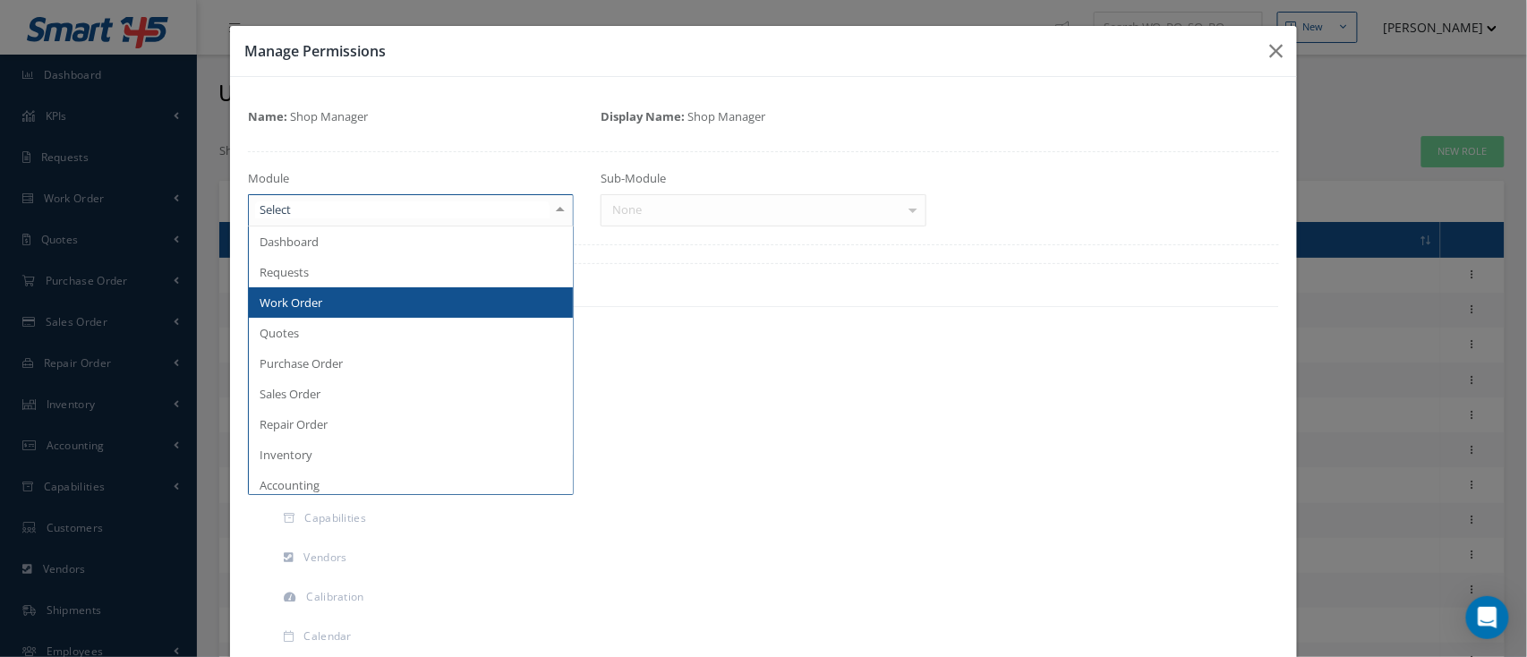
click at [415, 304] on span "Work Order" at bounding box center [411, 302] width 324 height 30
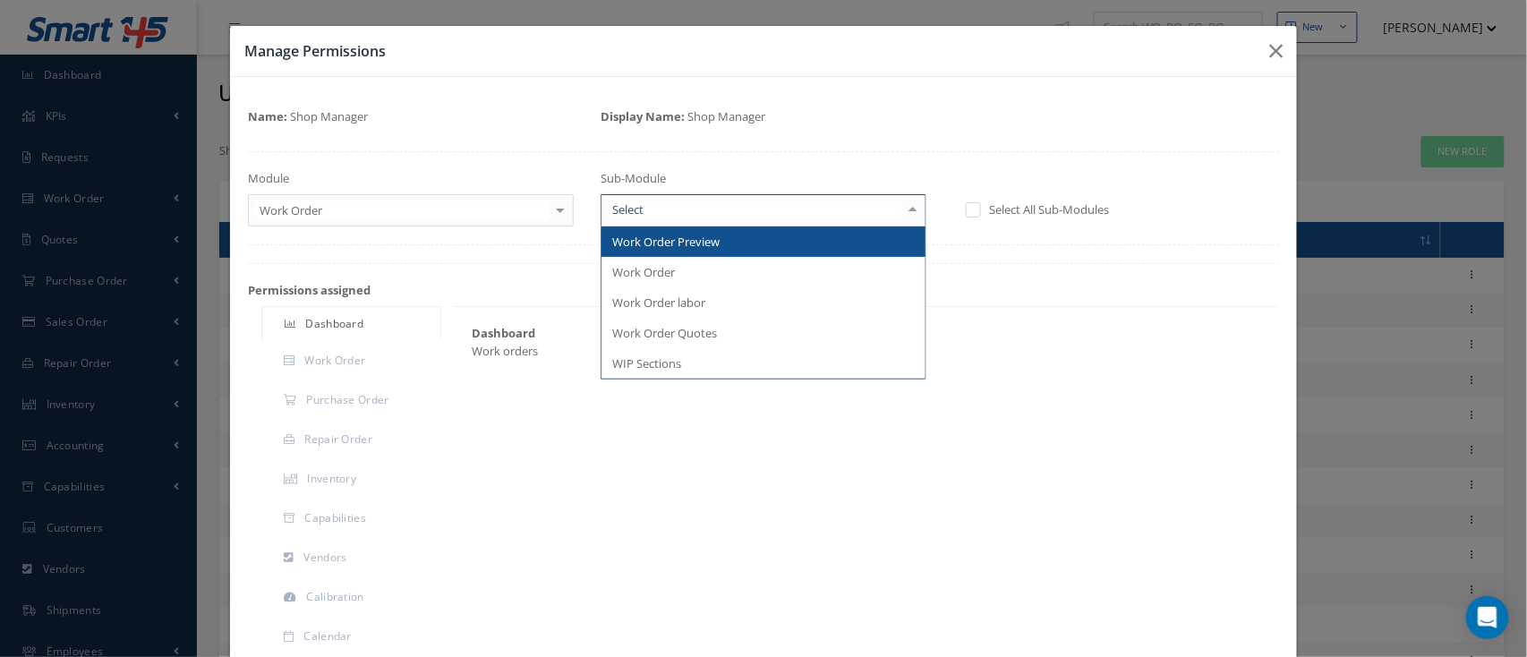
click at [900, 213] on div at bounding box center [912, 210] width 25 height 30
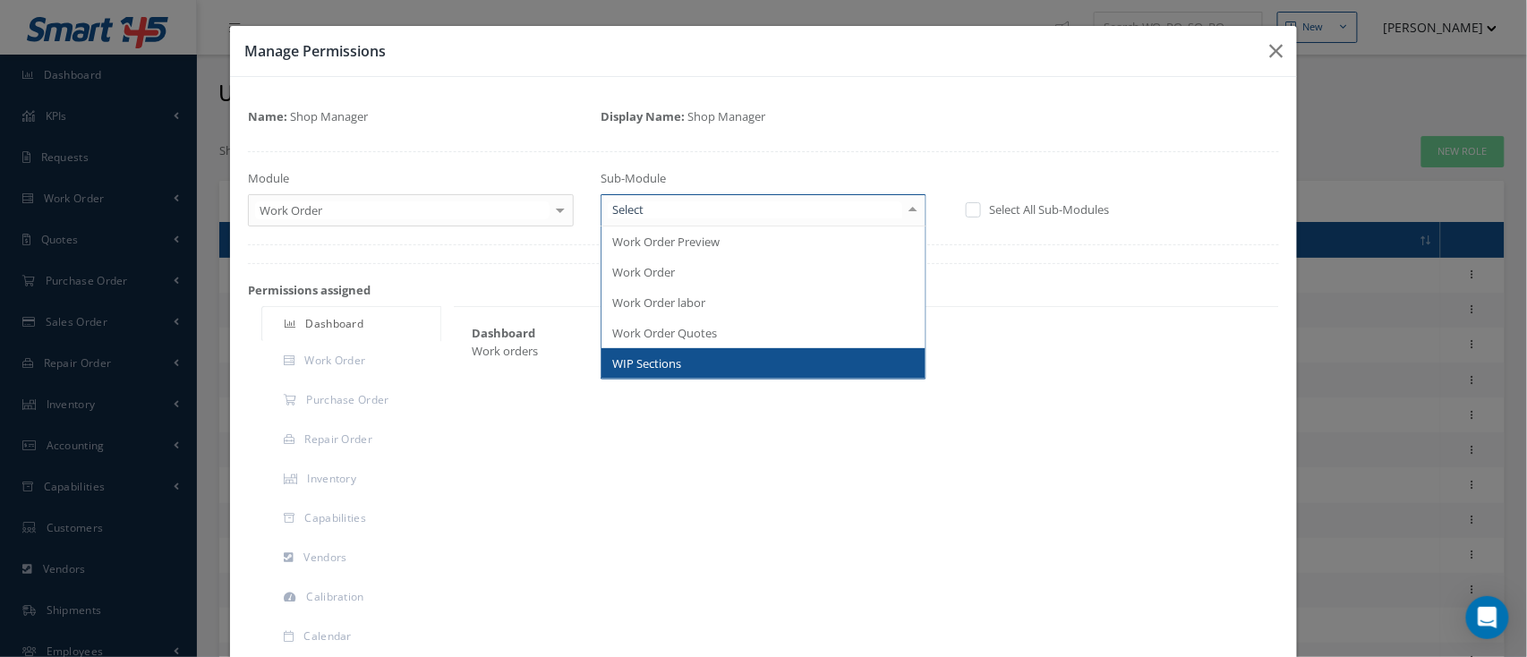
click at [755, 366] on span "WIP Sections" at bounding box center [764, 363] width 324 height 30
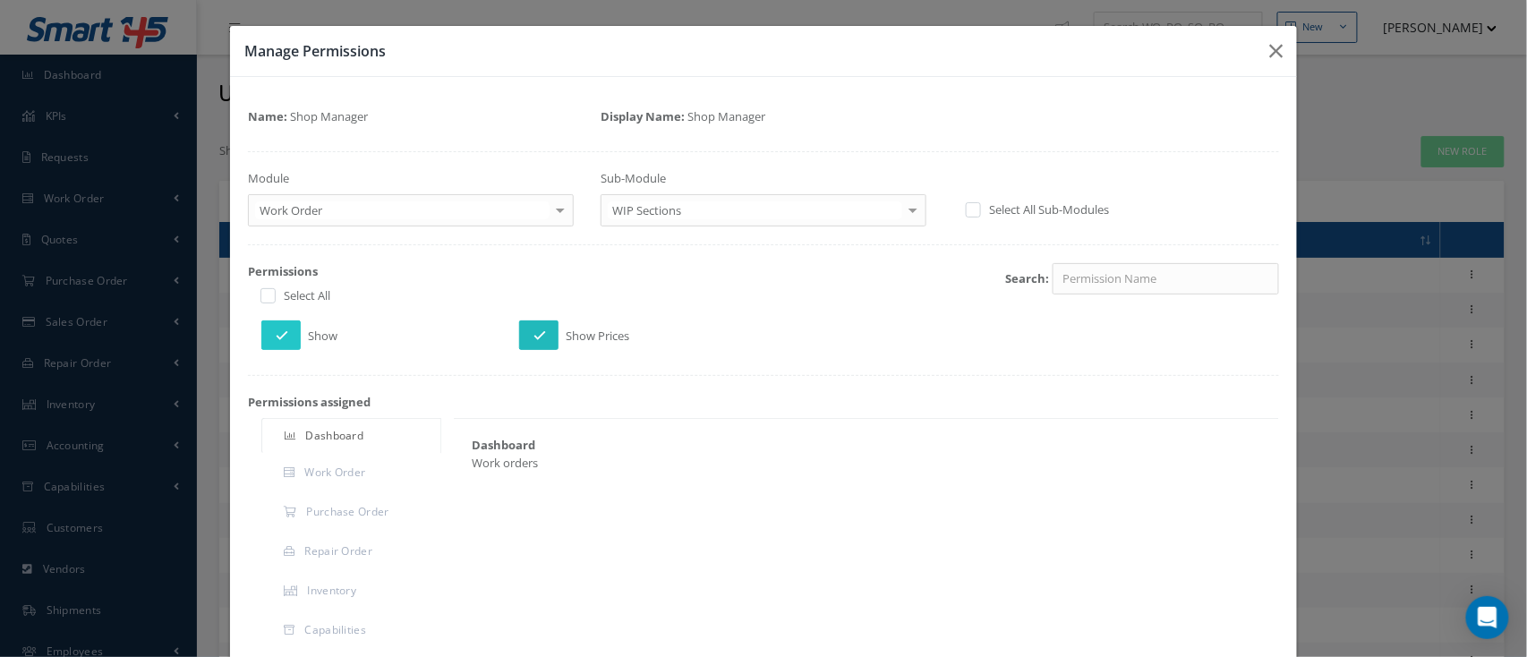
click at [533, 329] on icon at bounding box center [539, 335] width 13 height 13
click at [903, 210] on div at bounding box center [912, 210] width 25 height 30
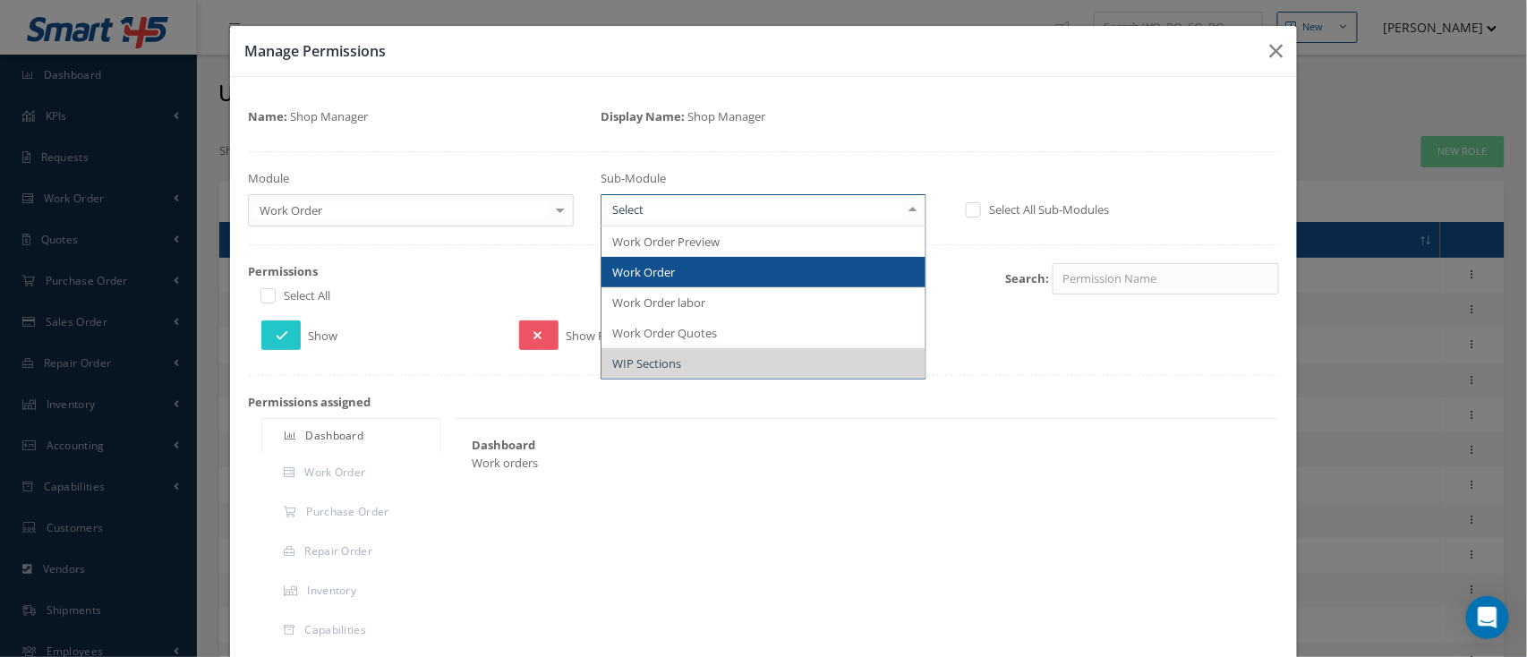
click at [707, 269] on span "Work Order" at bounding box center [764, 272] width 324 height 30
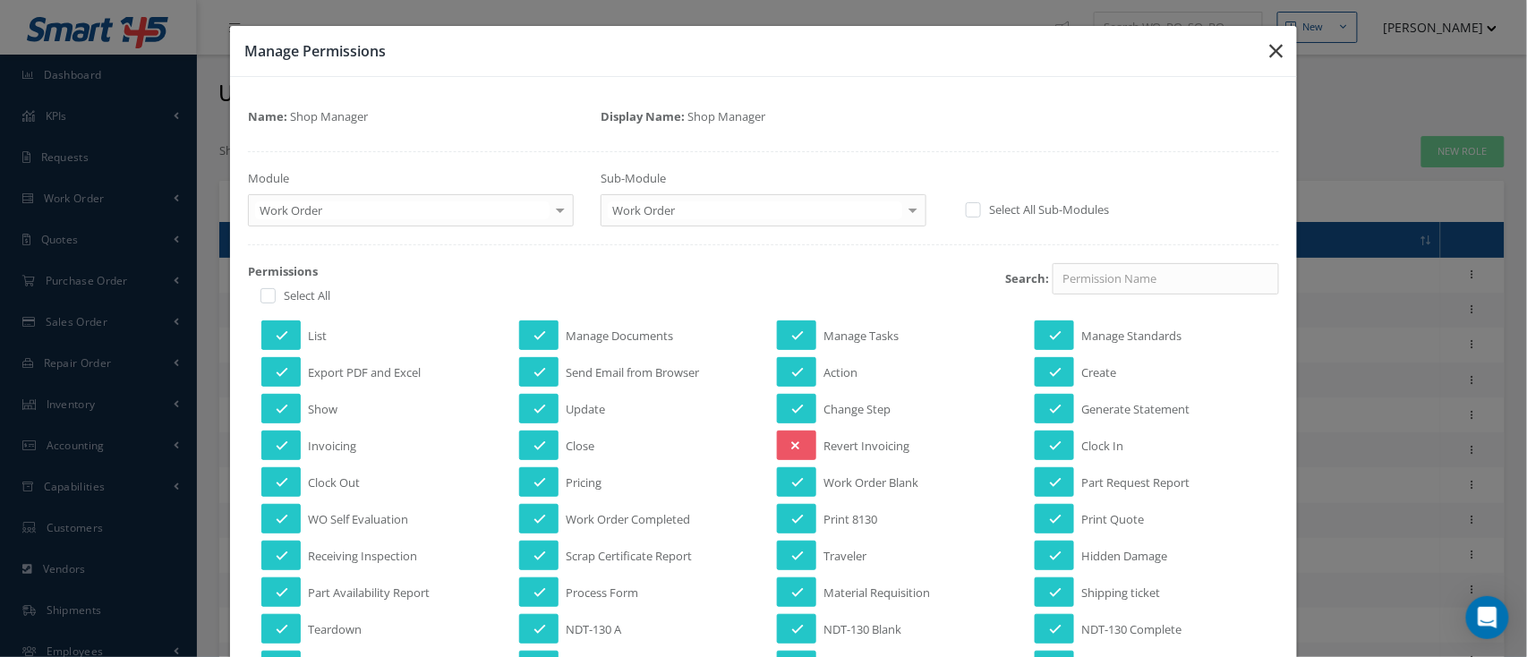
click at [1278, 49] on button "button" at bounding box center [1276, 51] width 42 height 50
